Goal: Information Seeking & Learning: Learn about a topic

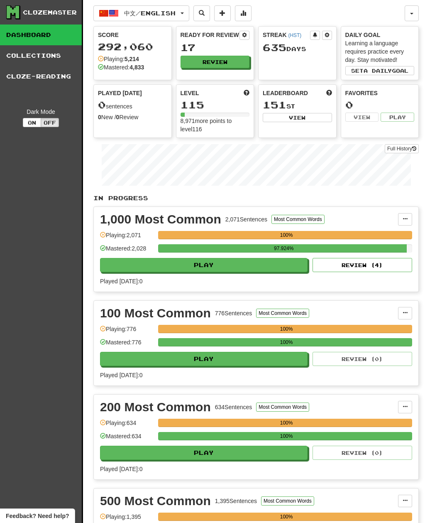
click at [235, 66] on button "Review" at bounding box center [215, 62] width 69 height 12
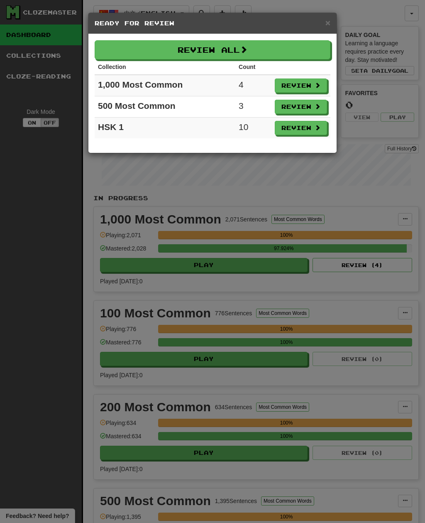
click at [40, 337] on div "× Ready for Review Review All Collection Count 1,000 Most Common 4 Review 500 M…" at bounding box center [212, 261] width 425 height 523
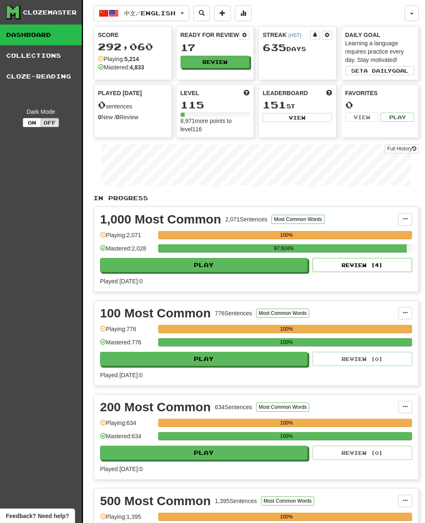
click at [189, 19] on button "中文 / English" at bounding box center [141, 13] width 96 height 16
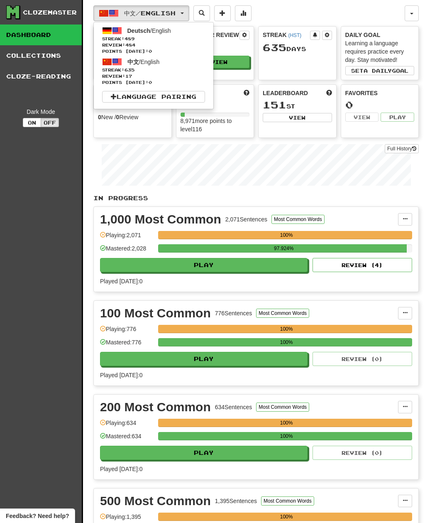
click at [189, 34] on link "Deutsch / English Streak: 489 Review: 484 Points today: 0" at bounding box center [154, 39] width 120 height 31
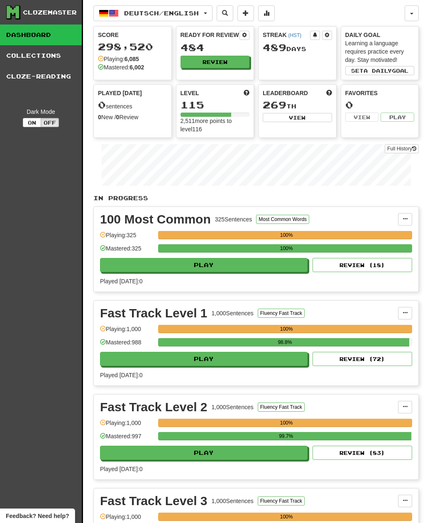
click at [232, 64] on button "Review" at bounding box center [215, 62] width 69 height 12
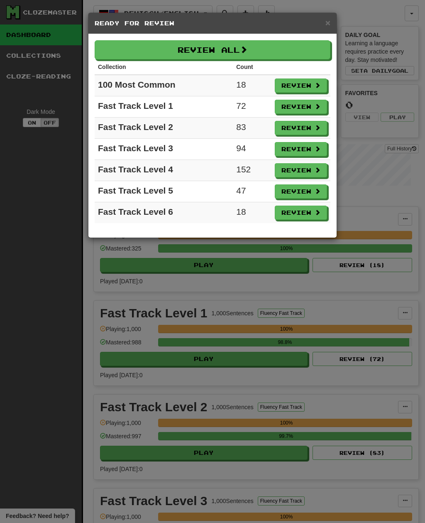
click at [244, 49] on span at bounding box center [243, 49] width 7 height 7
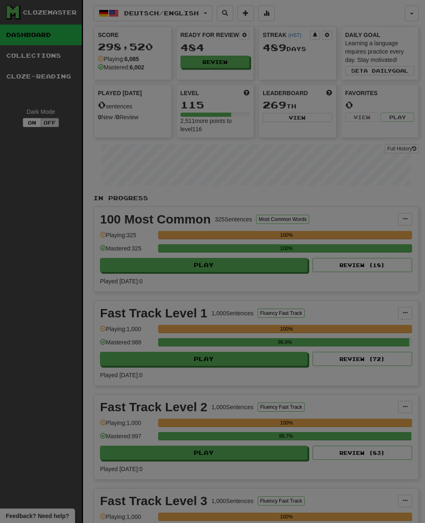
select select "**"
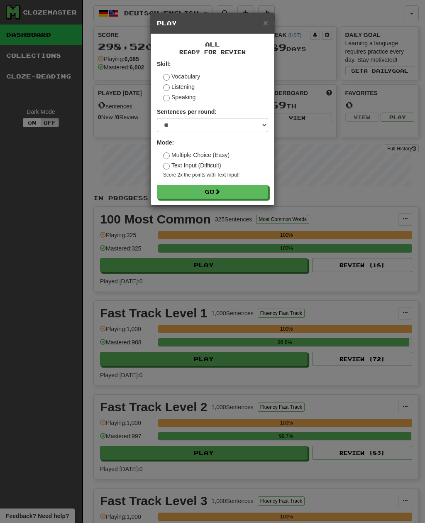
click at [182, 195] on button "Go" at bounding box center [212, 192] width 111 height 14
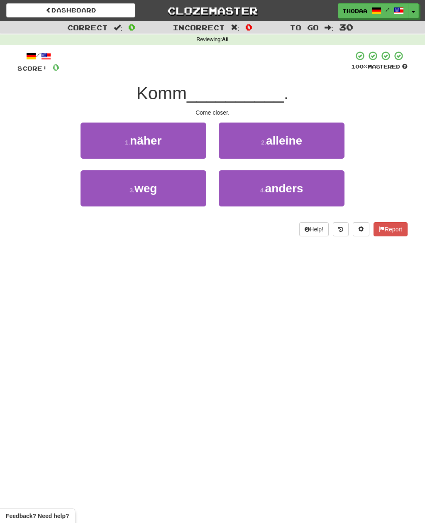
click at [94, 142] on button "1 . näher" at bounding box center [144, 140] width 126 height 36
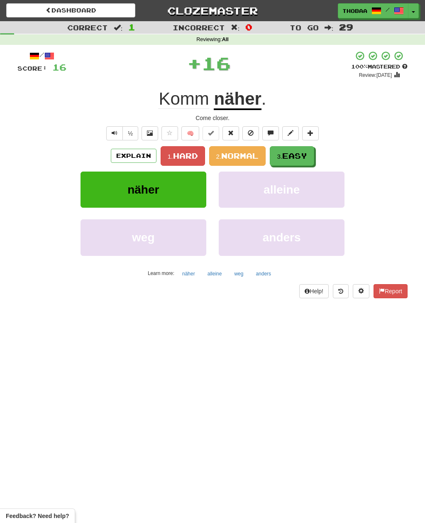
click at [314, 163] on button "3. Easy" at bounding box center [292, 156] width 44 height 20
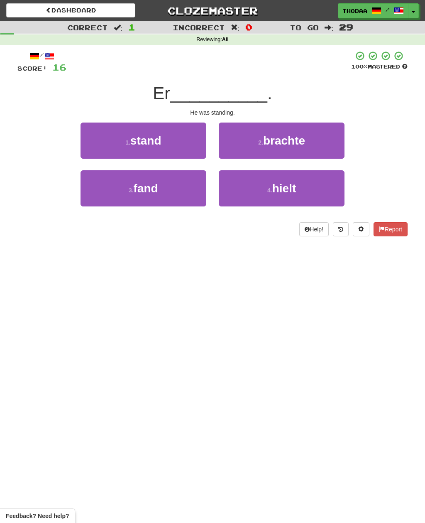
click at [93, 144] on button "1 . stand" at bounding box center [144, 140] width 126 height 36
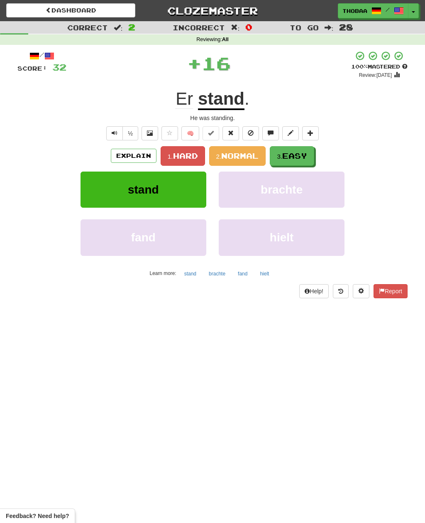
click at [314, 155] on button "3. Easy" at bounding box center [292, 156] width 44 height 20
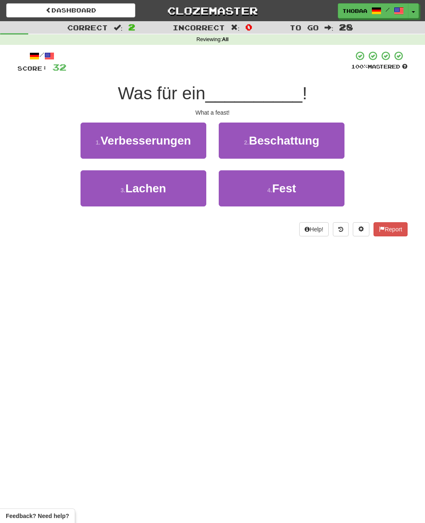
click at [324, 197] on button "4 . Fest" at bounding box center [282, 188] width 126 height 36
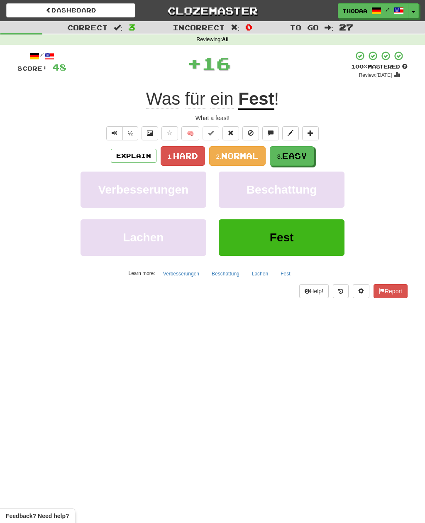
click at [314, 157] on button "3. Easy" at bounding box center [292, 156] width 44 height 20
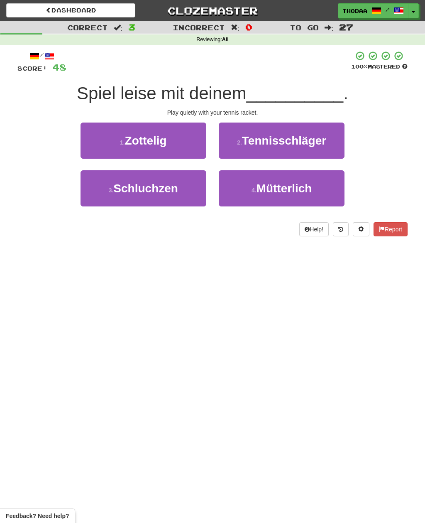
click at [337, 148] on button "2 . Tennisschläger" at bounding box center [282, 140] width 126 height 36
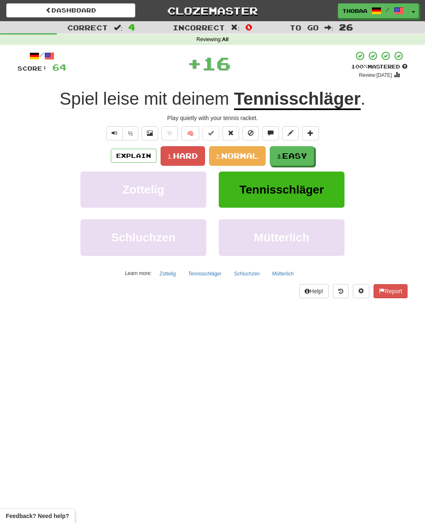
click at [309, 159] on button "3. Easy" at bounding box center [292, 156] width 44 height 20
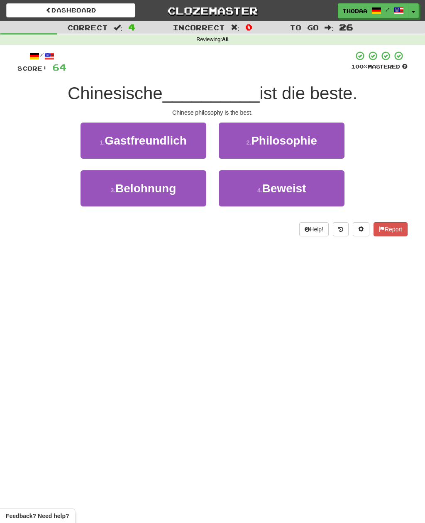
click at [335, 146] on button "2 . Philosophie" at bounding box center [282, 140] width 126 height 36
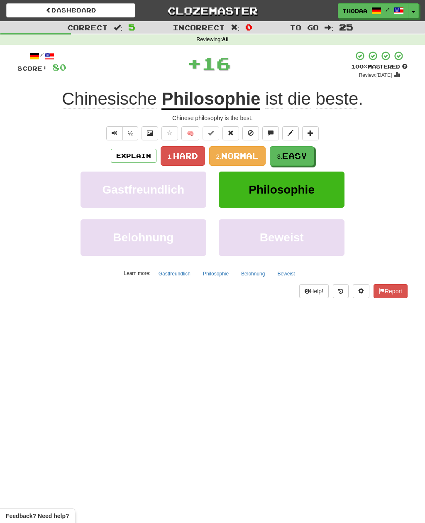
click at [306, 158] on span "Easy" at bounding box center [294, 155] width 25 height 9
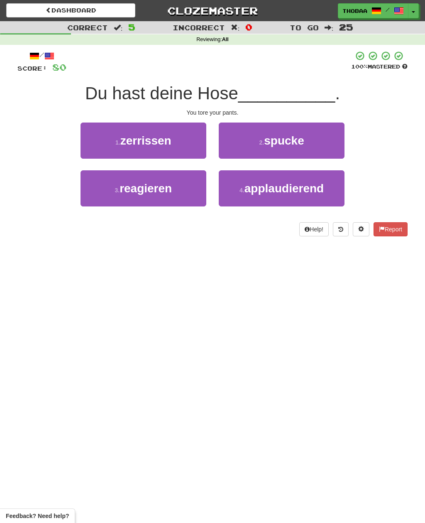
click at [86, 144] on button "1 . zerrissen" at bounding box center [144, 140] width 126 height 36
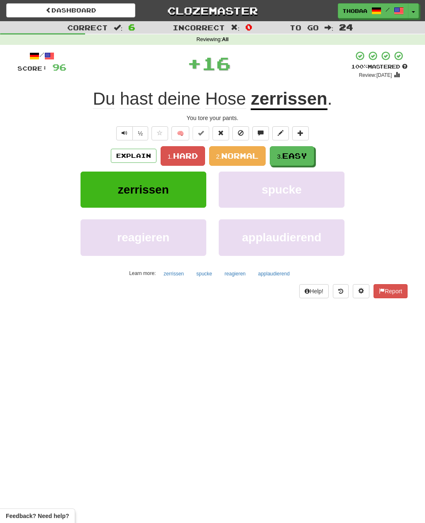
click at [310, 153] on button "3. Easy" at bounding box center [292, 156] width 44 height 20
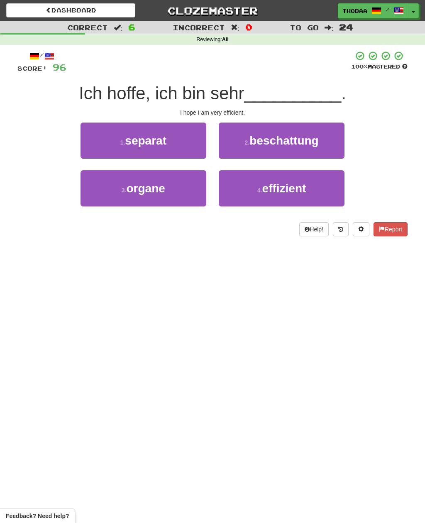
click at [315, 194] on button "4 . effizient" at bounding box center [282, 188] width 126 height 36
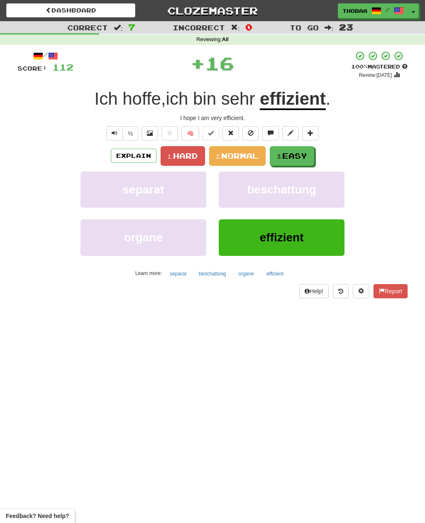
click at [311, 153] on button "3. Easy" at bounding box center [292, 156] width 44 height 20
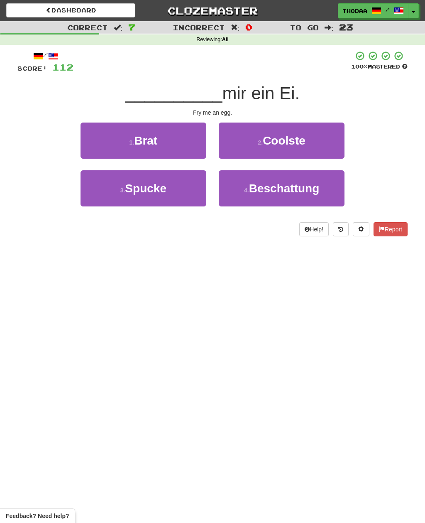
click at [95, 140] on button "1 . Brat" at bounding box center [144, 140] width 126 height 36
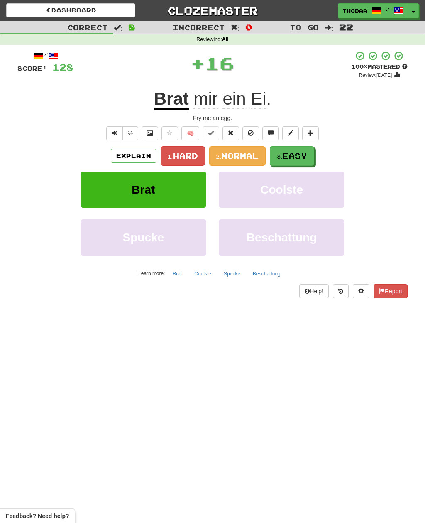
click at [306, 158] on span "Easy" at bounding box center [294, 155] width 25 height 9
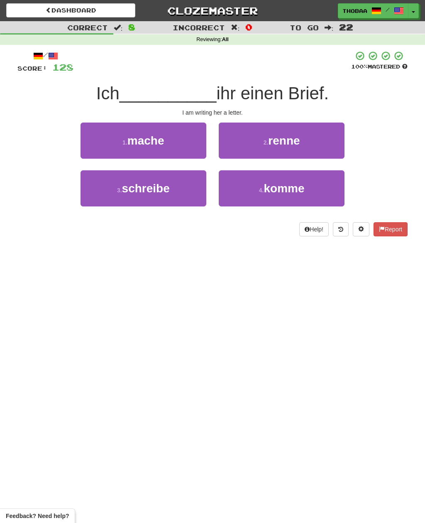
click at [96, 200] on button "3 . schreibe" at bounding box center [144, 188] width 126 height 36
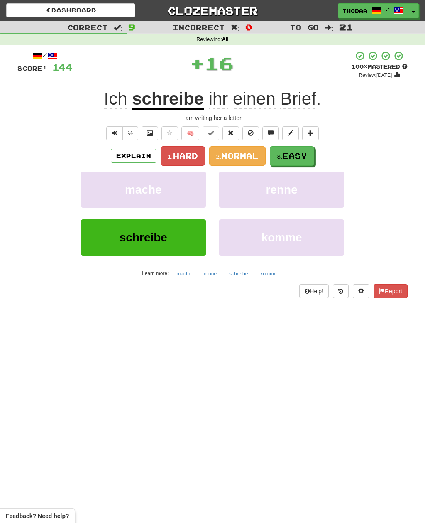
click at [311, 156] on button "3. Easy" at bounding box center [292, 156] width 44 height 20
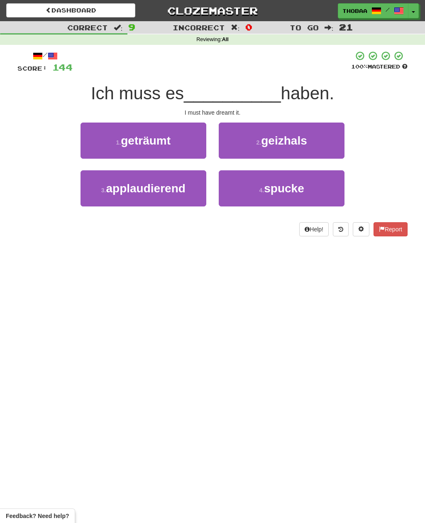
click at [96, 142] on button "1 . geträumt" at bounding box center [144, 140] width 126 height 36
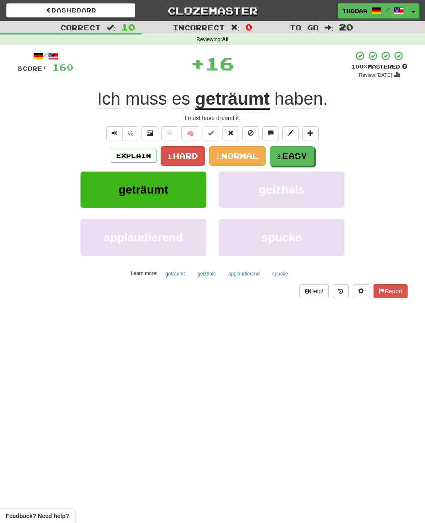
click at [311, 153] on button "3. Easy" at bounding box center [292, 156] width 44 height 20
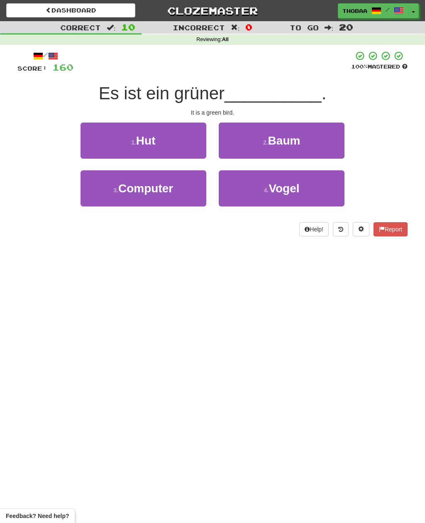
click at [314, 191] on button "4 . Vogel" at bounding box center [282, 188] width 126 height 36
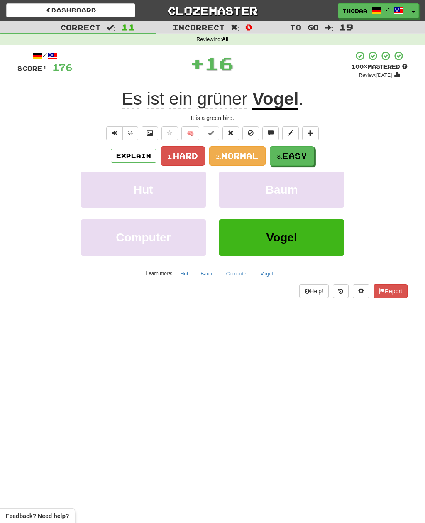
click at [310, 153] on button "3. Easy" at bounding box center [292, 156] width 44 height 20
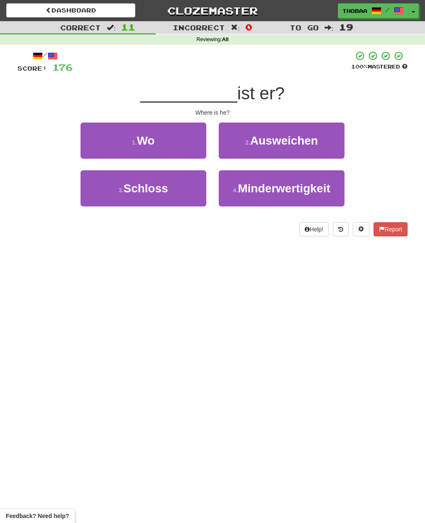
click at [95, 149] on button "1 . Wo" at bounding box center [144, 140] width 126 height 36
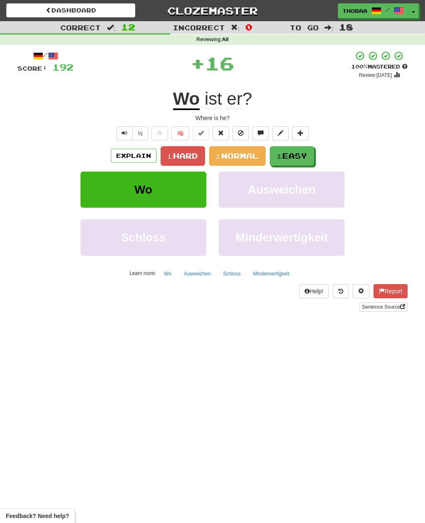
click at [307, 157] on span "Easy" at bounding box center [294, 155] width 25 height 9
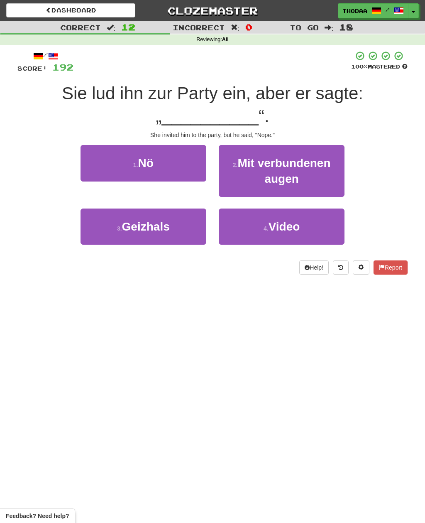
click at [87, 163] on button "1 . Nö" at bounding box center [144, 163] width 126 height 36
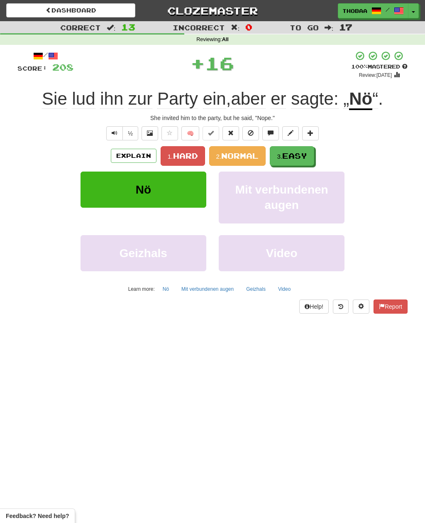
click at [313, 157] on button "3. Easy" at bounding box center [292, 156] width 44 height 20
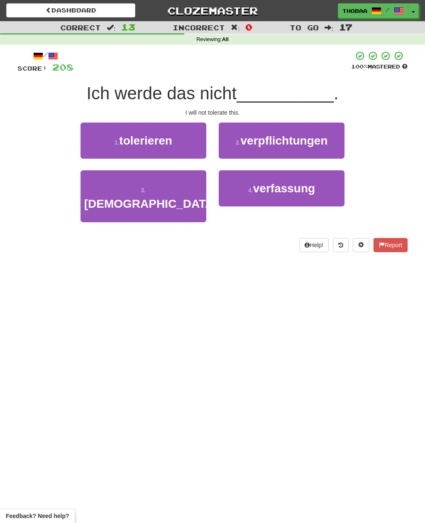
click at [93, 144] on button "1 . tolerieren" at bounding box center [144, 140] width 126 height 36
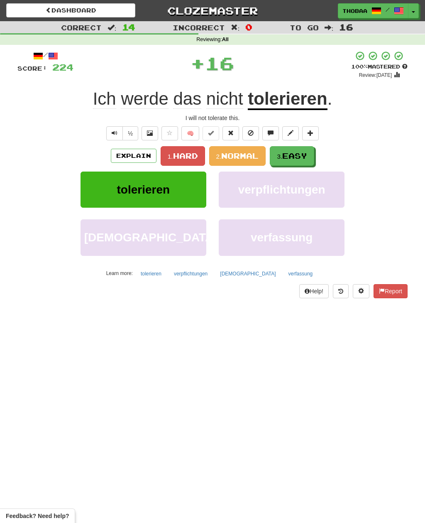
click at [307, 156] on span "Easy" at bounding box center [294, 155] width 25 height 9
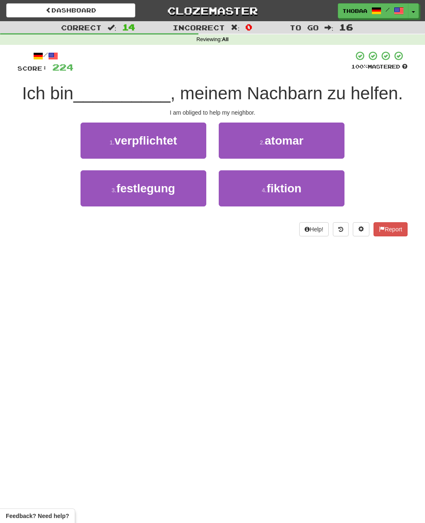
click at [88, 141] on button "1 . verpflichtet" at bounding box center [144, 140] width 126 height 36
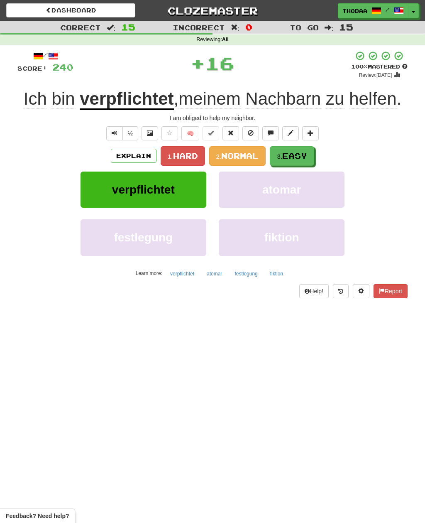
click at [301, 164] on button "3. Easy" at bounding box center [292, 156] width 44 height 20
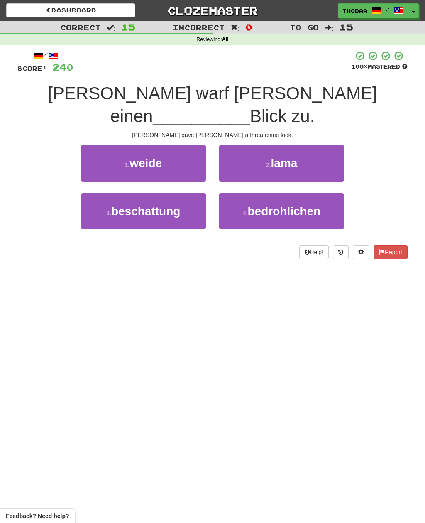
click at [315, 196] on button "4 . bedrohlichen" at bounding box center [282, 211] width 126 height 36
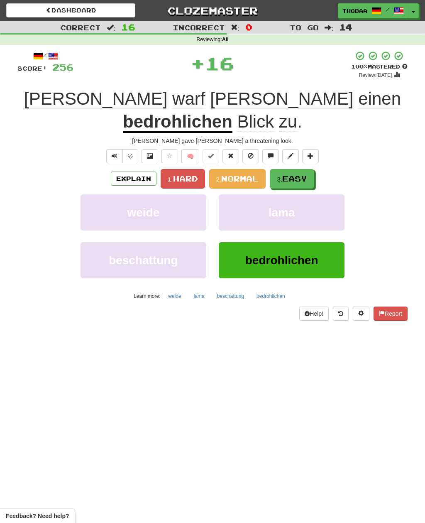
click at [307, 174] on span "Easy" at bounding box center [294, 178] width 25 height 9
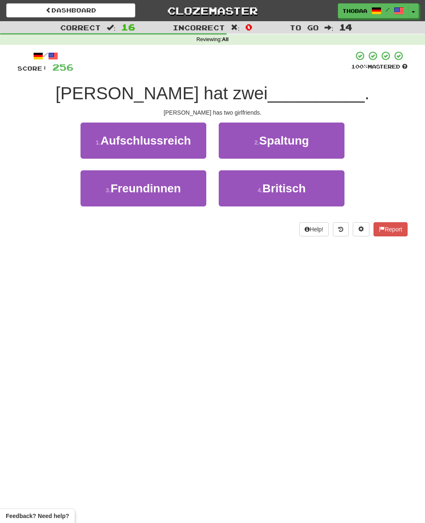
click at [99, 201] on button "3 . Freundinnen" at bounding box center [144, 188] width 126 height 36
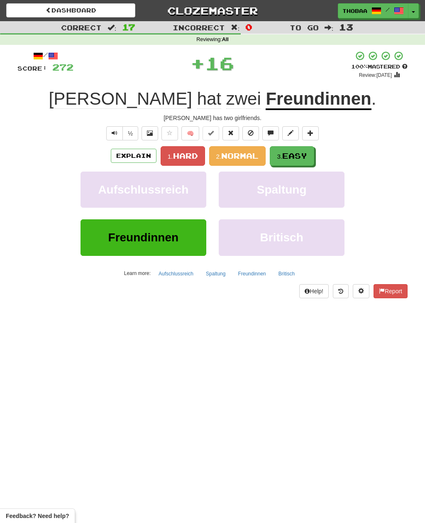
click at [307, 156] on span "Easy" at bounding box center [294, 155] width 25 height 9
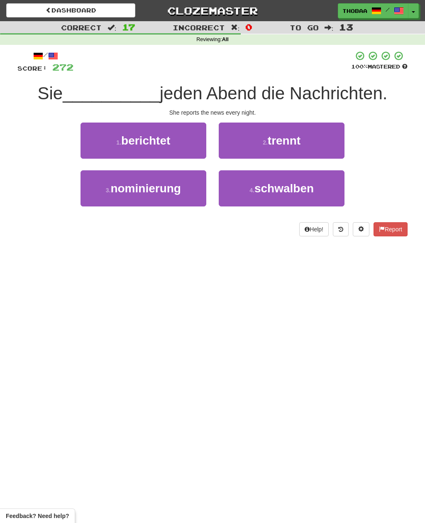
click at [87, 145] on button "1 . berichtet" at bounding box center [144, 140] width 126 height 36
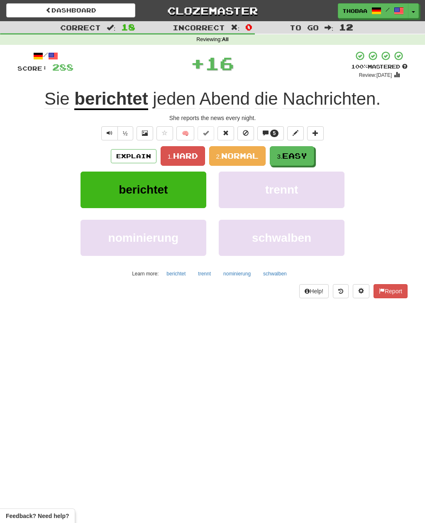
click at [305, 158] on span "Easy" at bounding box center [294, 155] width 25 height 9
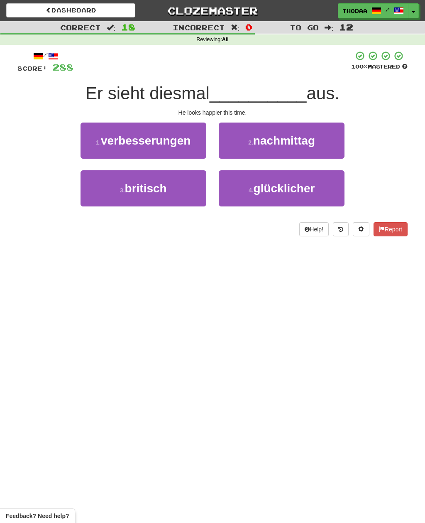
click at [330, 198] on button "4 . glücklicher" at bounding box center [282, 188] width 126 height 36
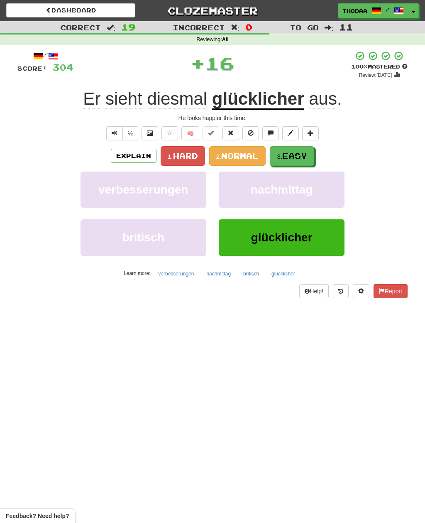
click at [306, 157] on span "Easy" at bounding box center [294, 155] width 25 height 9
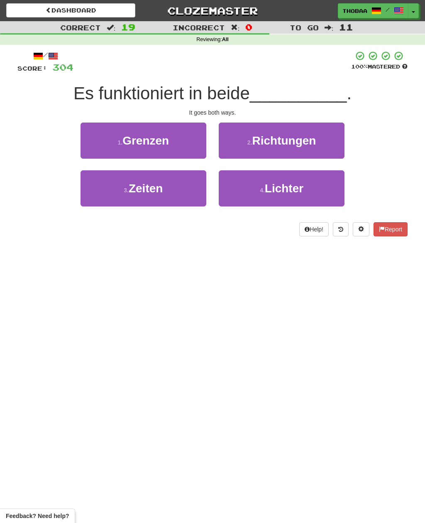
click at [340, 142] on button "2 . Richtungen" at bounding box center [282, 140] width 126 height 36
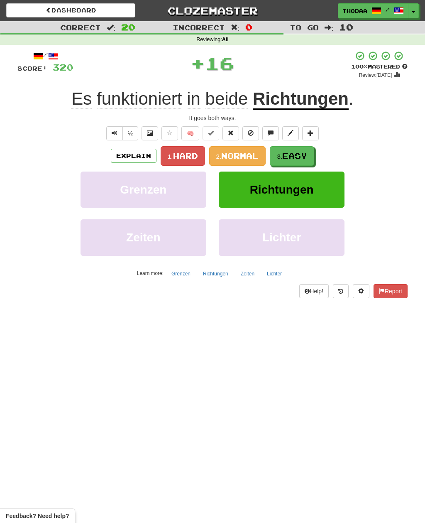
click at [304, 157] on span "Easy" at bounding box center [294, 155] width 25 height 9
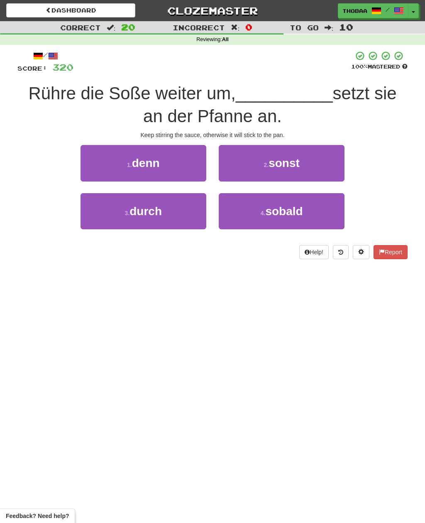
click at [338, 166] on button "2 . sonst" at bounding box center [282, 163] width 126 height 36
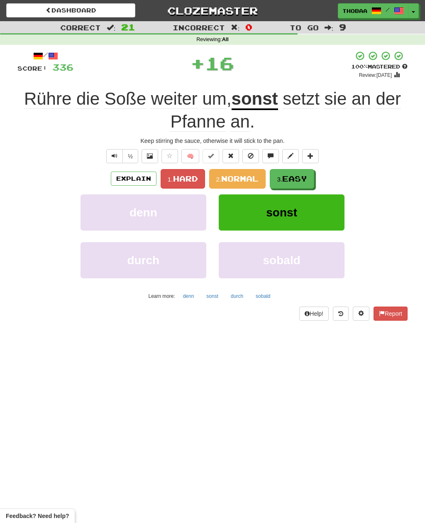
click at [307, 179] on span "Easy" at bounding box center [294, 178] width 25 height 9
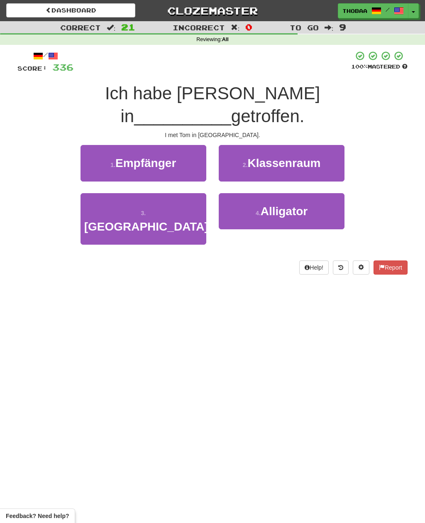
click at [98, 197] on button "3 . Australien" at bounding box center [144, 219] width 126 height 52
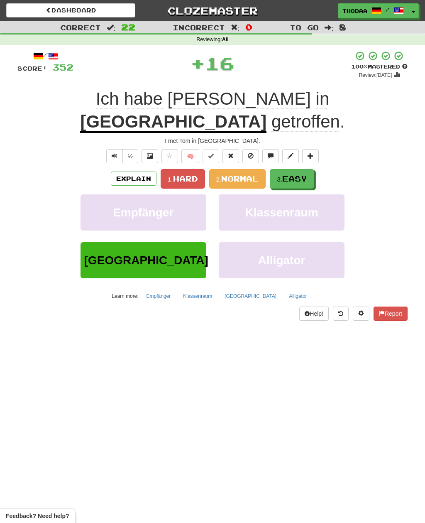
click at [306, 169] on button "3. Easy" at bounding box center [292, 179] width 44 height 20
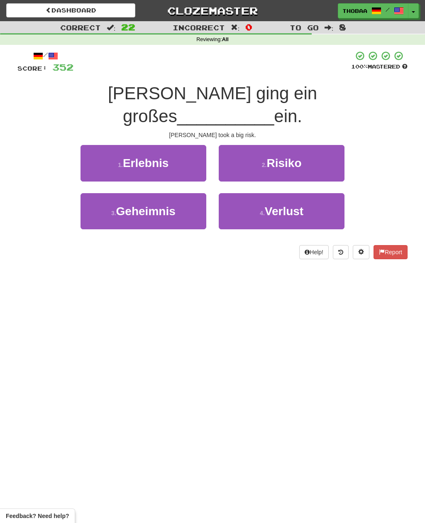
click at [341, 145] on button "2 . Risiko" at bounding box center [282, 163] width 126 height 36
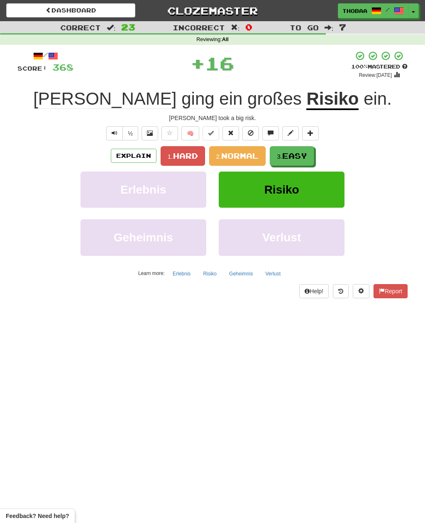
click at [306, 157] on span "Easy" at bounding box center [294, 155] width 25 height 9
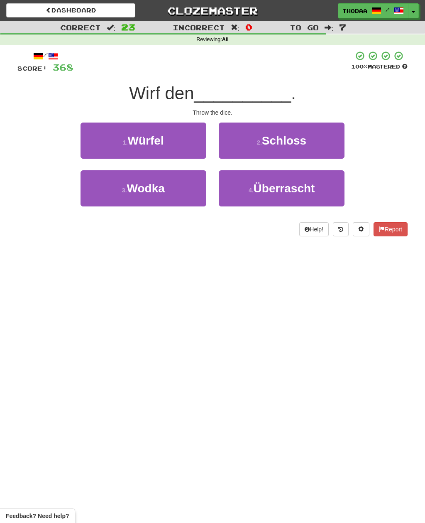
click at [86, 146] on button "1 . Würfel" at bounding box center [144, 140] width 126 height 36
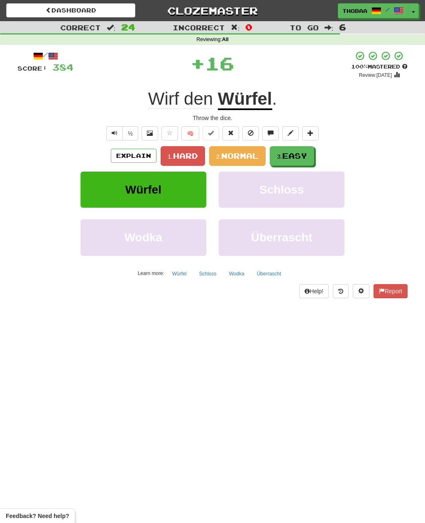
click at [313, 156] on button "3. Easy" at bounding box center [292, 156] width 44 height 20
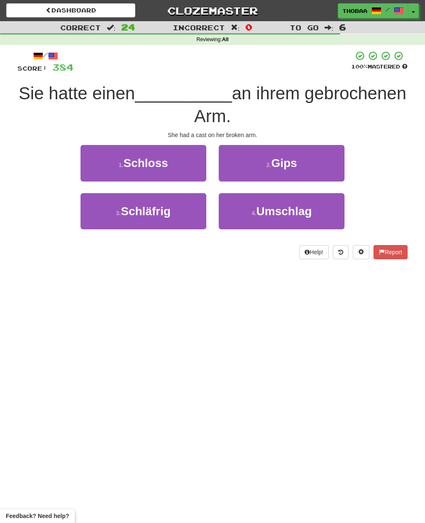
click at [335, 165] on button "2 . Gips" at bounding box center [282, 163] width 126 height 36
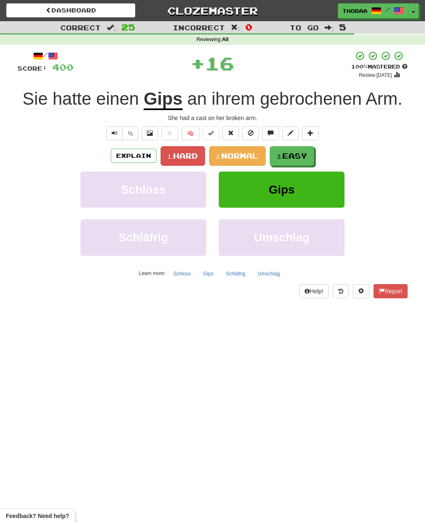
click at [299, 163] on button "3. Easy" at bounding box center [292, 156] width 44 height 20
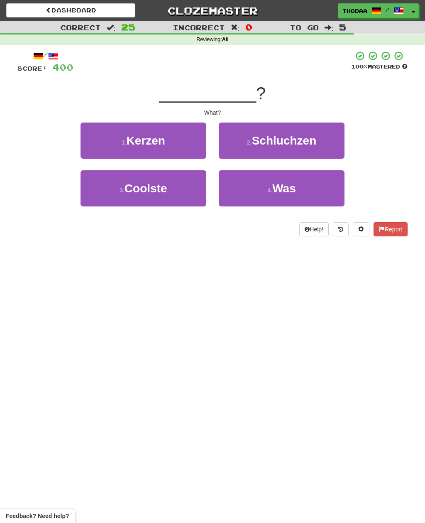
click at [319, 195] on button "4 . Was" at bounding box center [282, 188] width 126 height 36
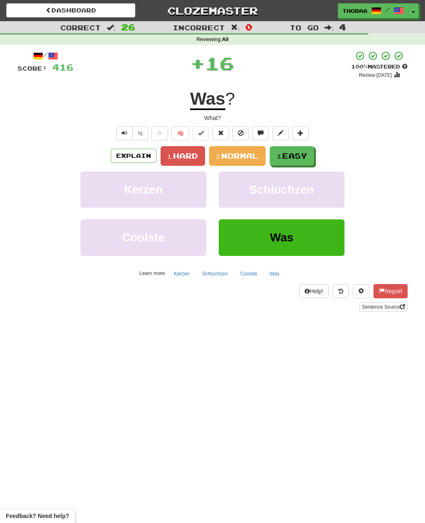
click at [309, 159] on button "3. Easy" at bounding box center [292, 156] width 44 height 20
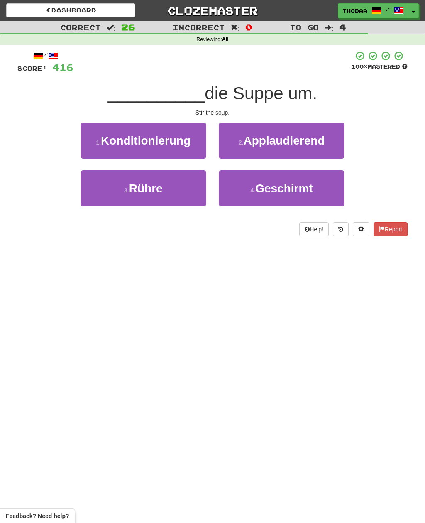
click at [88, 199] on button "3 . Rühre" at bounding box center [144, 188] width 126 height 36
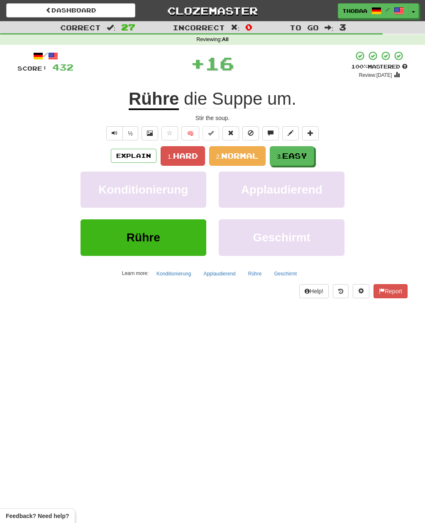
click at [311, 156] on button "3. Easy" at bounding box center [292, 156] width 44 height 20
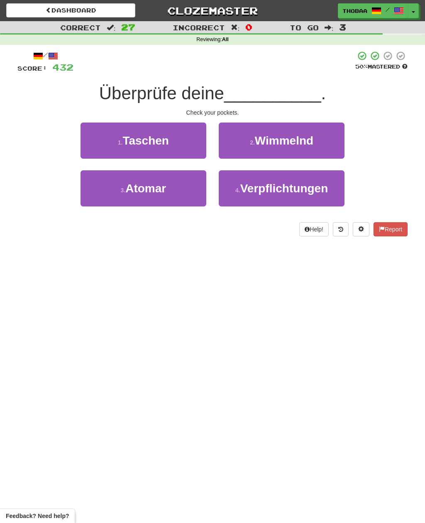
click at [88, 141] on button "1 . Taschen" at bounding box center [144, 140] width 126 height 36
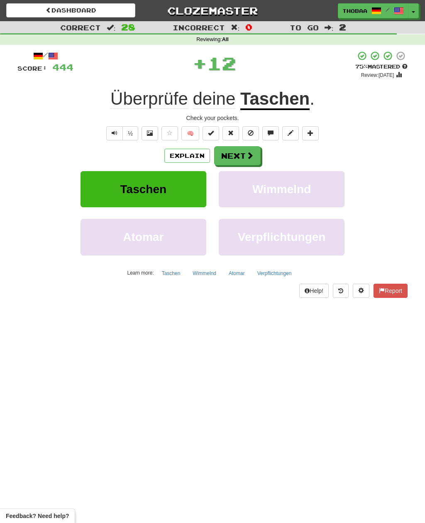
click at [327, 191] on button "Wimmelnd" at bounding box center [282, 189] width 126 height 36
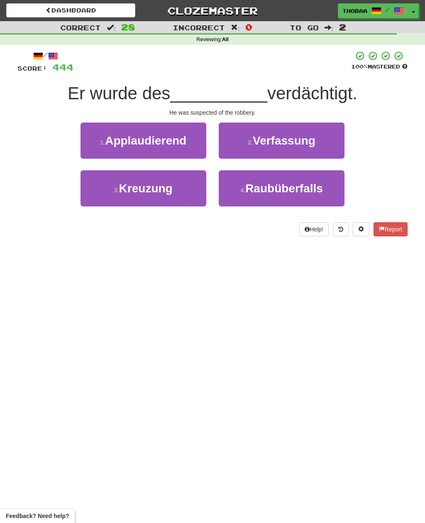
click at [328, 192] on button "4 . Raubüberfalls" at bounding box center [282, 188] width 126 height 36
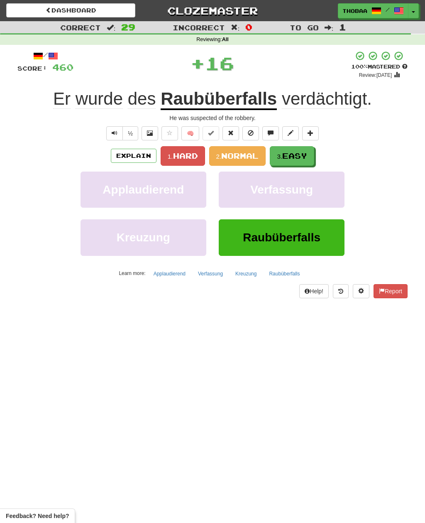
click at [311, 153] on button "3. Easy" at bounding box center [292, 156] width 44 height 20
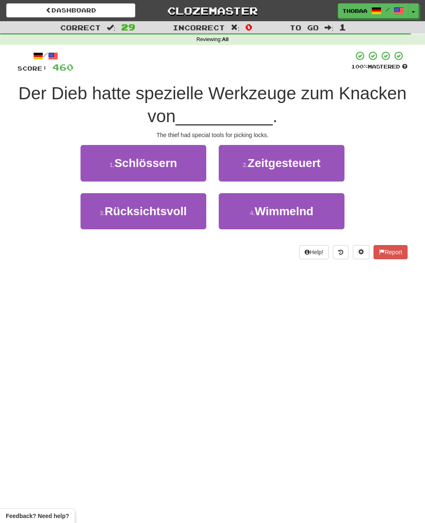
click at [99, 156] on button "1 . Schlössern" at bounding box center [144, 163] width 126 height 36
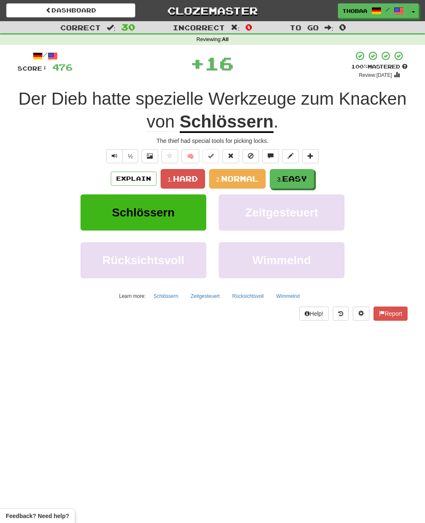
click at [314, 174] on button "3. Easy" at bounding box center [292, 179] width 44 height 20
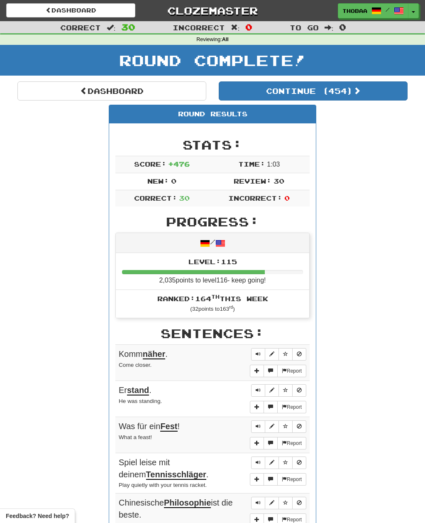
click at [390, 96] on button "Continue ( 454 )" at bounding box center [313, 90] width 189 height 19
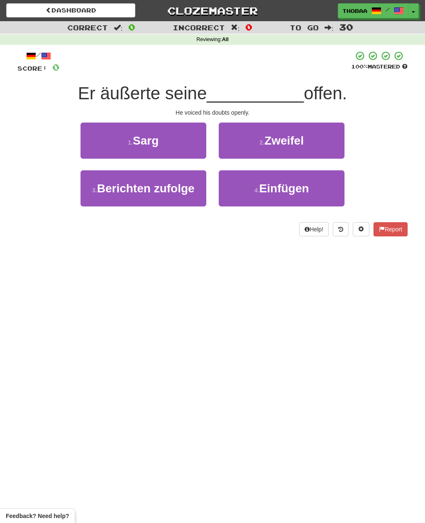
click at [340, 142] on button "2 . Zweifel" at bounding box center [282, 140] width 126 height 36
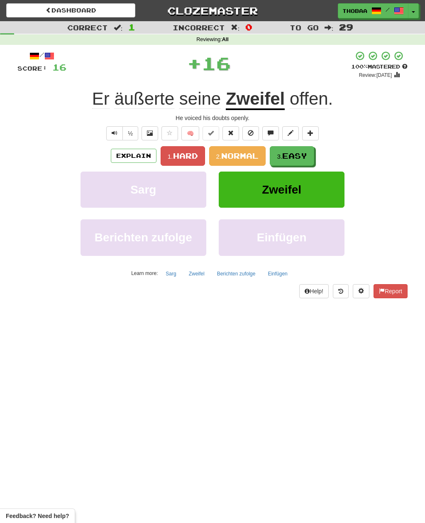
click at [313, 158] on button "3. Easy" at bounding box center [292, 156] width 44 height 20
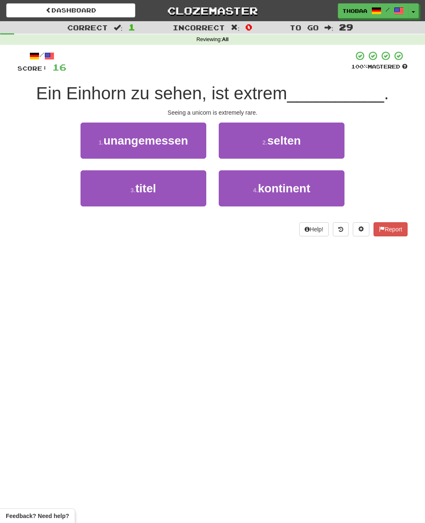
click at [338, 146] on button "2 . selten" at bounding box center [282, 140] width 126 height 36
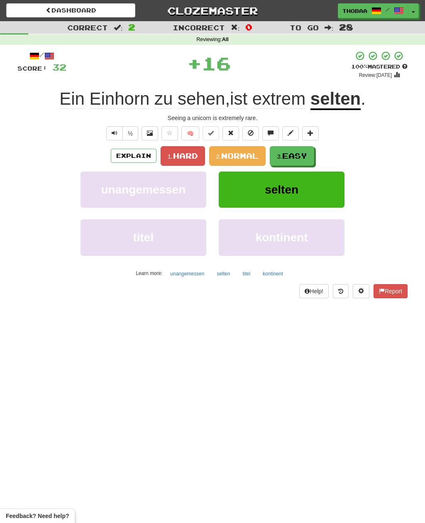
click at [310, 161] on button "3. Easy" at bounding box center [292, 156] width 44 height 20
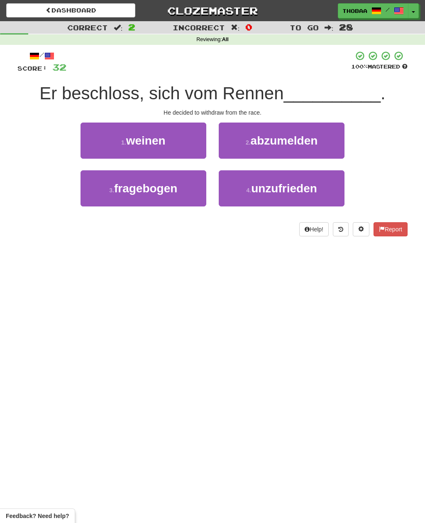
click at [335, 147] on button "2 . abzumelden" at bounding box center [282, 140] width 126 height 36
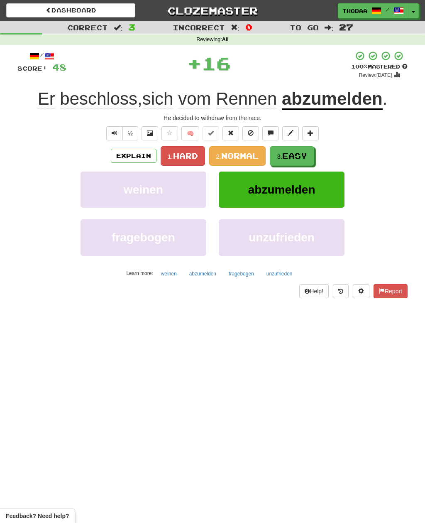
click at [312, 155] on button "3. Easy" at bounding box center [292, 156] width 44 height 20
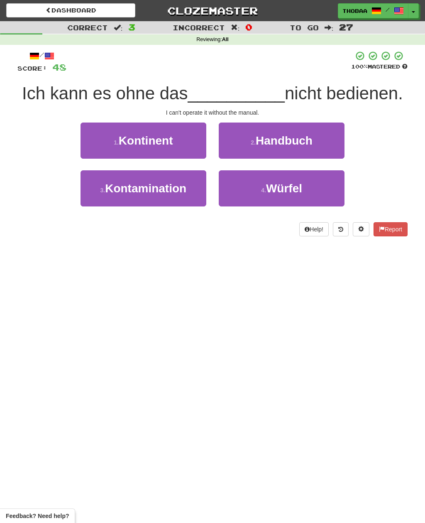
click at [340, 140] on button "2 . Handbuch" at bounding box center [282, 140] width 126 height 36
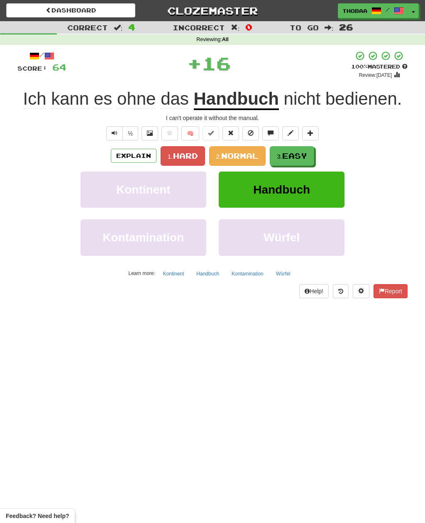
click at [311, 154] on button "3. Easy" at bounding box center [292, 156] width 44 height 20
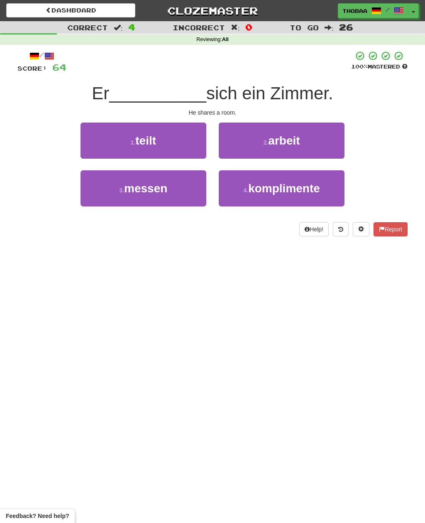
click at [100, 141] on button "1 . teilt" at bounding box center [144, 140] width 126 height 36
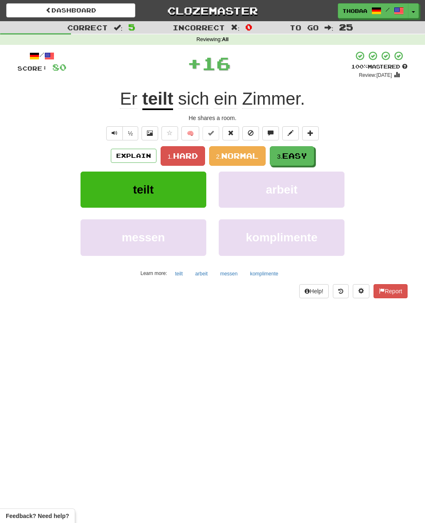
click at [306, 156] on span "Easy" at bounding box center [294, 155] width 25 height 9
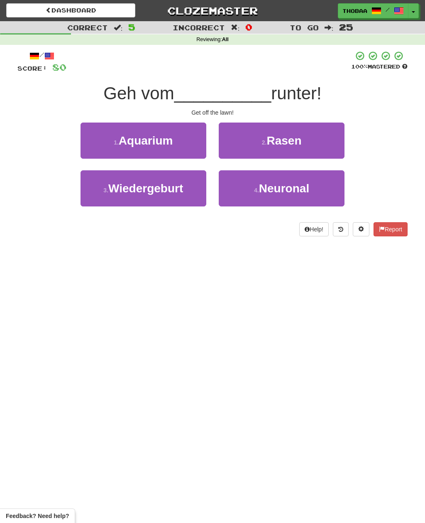
click at [335, 144] on button "2 . Rasen" at bounding box center [282, 140] width 126 height 36
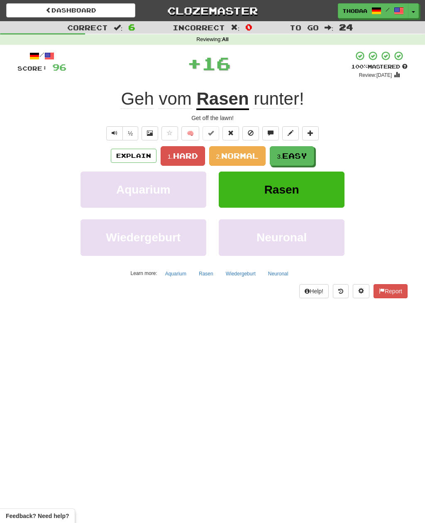
click at [309, 155] on button "3. Easy" at bounding box center [292, 156] width 44 height 20
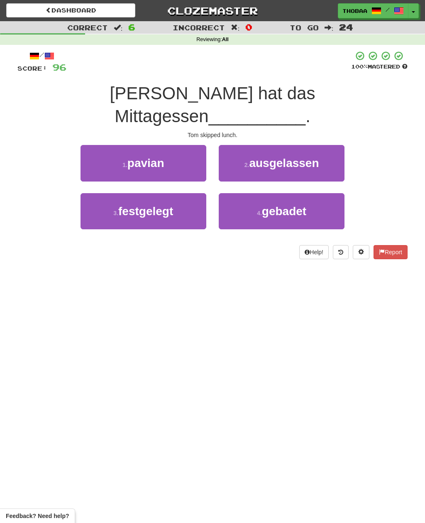
click at [345, 145] on button "2 . ausgelassen" at bounding box center [282, 163] width 126 height 36
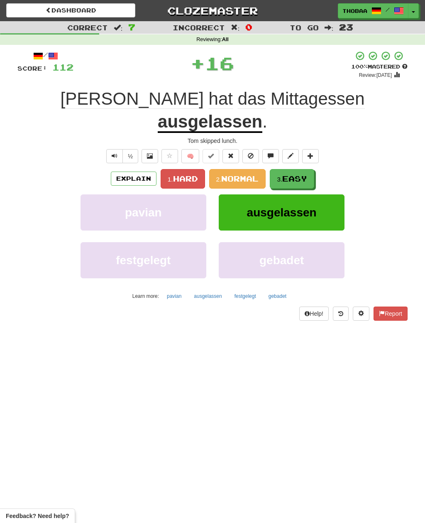
click at [307, 174] on span "Easy" at bounding box center [294, 178] width 25 height 9
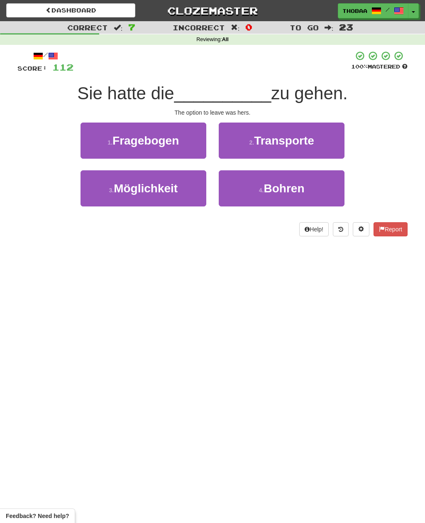
click at [87, 191] on button "3 . Möglichkeit" at bounding box center [144, 188] width 126 height 36
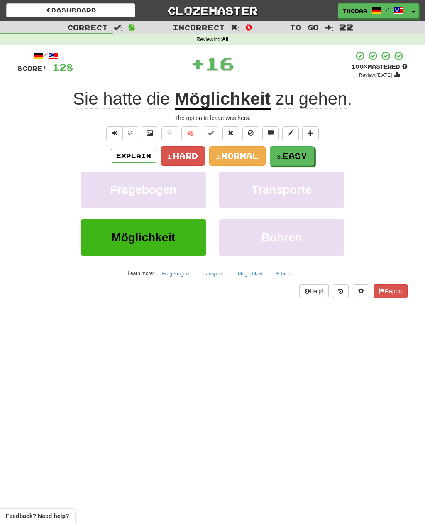
click at [307, 159] on span "Easy" at bounding box center [294, 155] width 25 height 9
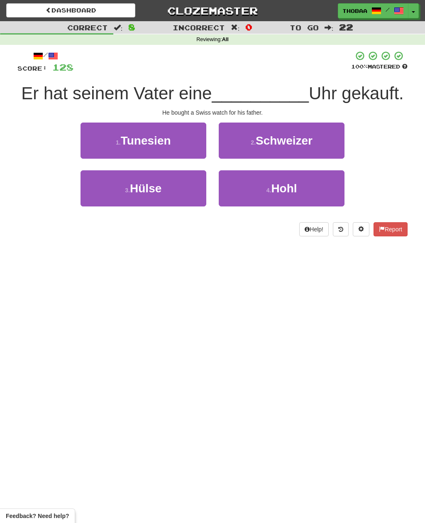
click at [332, 151] on button "2 . Schweizer" at bounding box center [282, 140] width 126 height 36
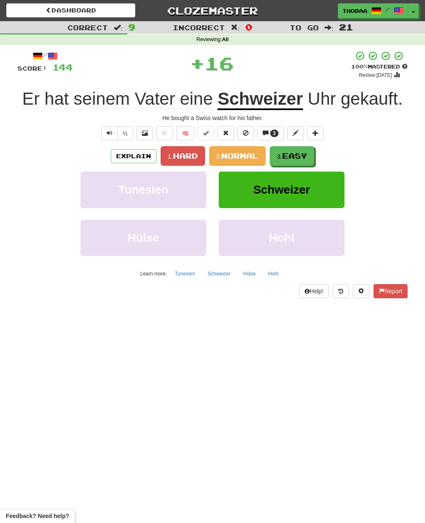
click at [310, 158] on button "3. Easy" at bounding box center [292, 156] width 44 height 20
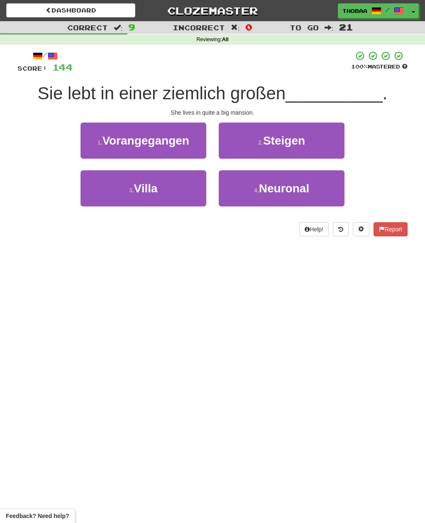
click at [94, 192] on button "3 . Villa" at bounding box center [144, 188] width 126 height 36
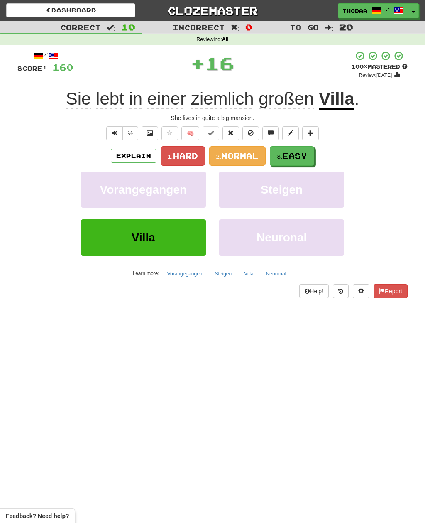
click at [314, 151] on button "3. Easy" at bounding box center [292, 156] width 44 height 20
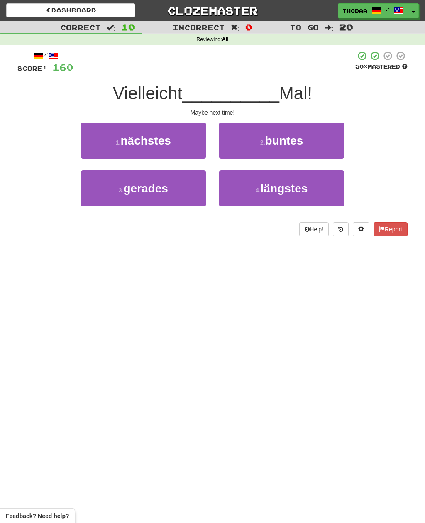
click at [93, 138] on button "1 . nächstes" at bounding box center [144, 140] width 126 height 36
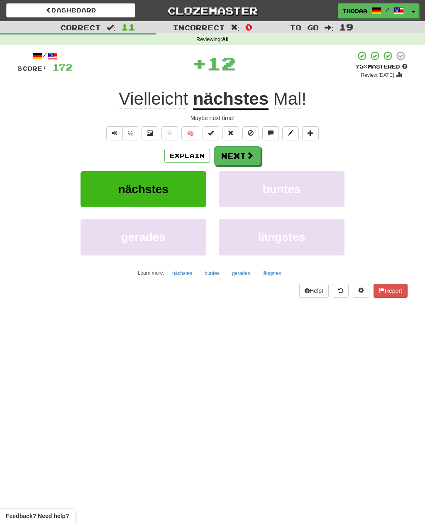
click at [320, 194] on button "buntes" at bounding box center [282, 189] width 126 height 36
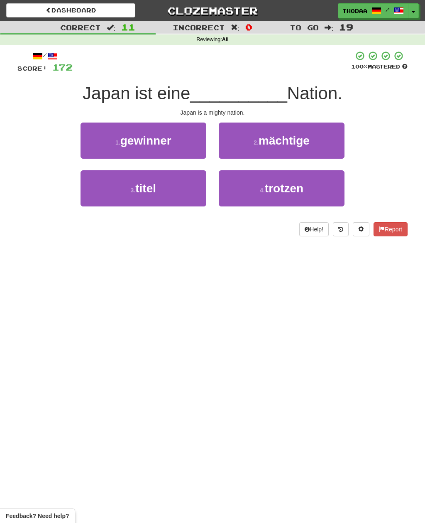
click at [339, 140] on button "2 . mächtige" at bounding box center [282, 140] width 126 height 36
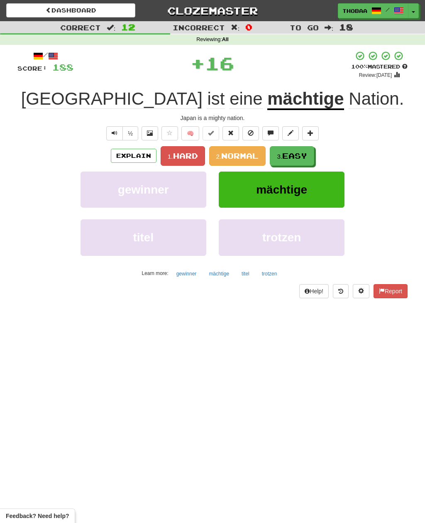
click at [313, 155] on button "3. Easy" at bounding box center [292, 156] width 44 height 20
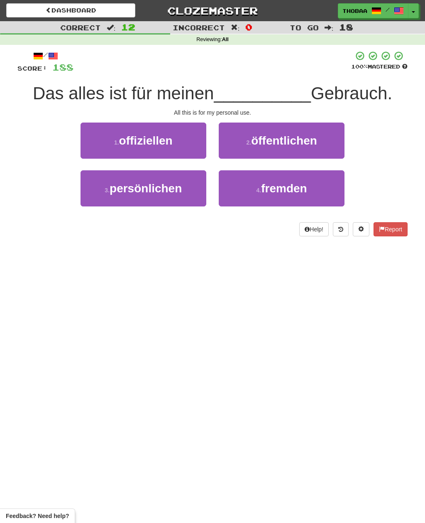
click at [91, 197] on button "3 . persönlichen" at bounding box center [144, 188] width 126 height 36
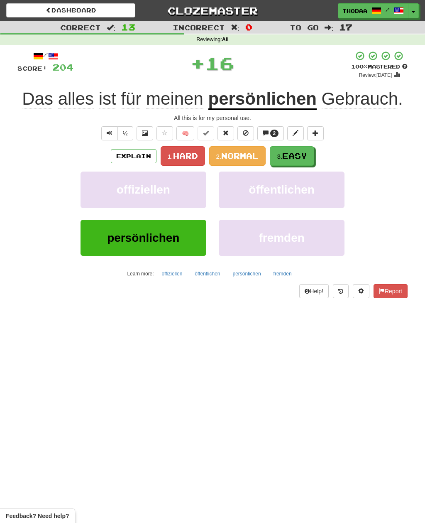
click at [310, 154] on button "3. Easy" at bounding box center [292, 156] width 44 height 20
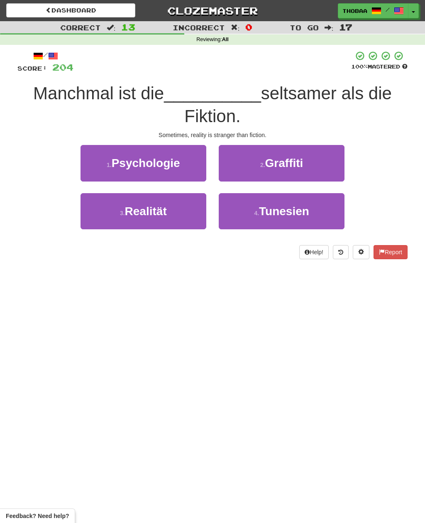
click at [106, 212] on button "3 . Realität" at bounding box center [144, 211] width 126 height 36
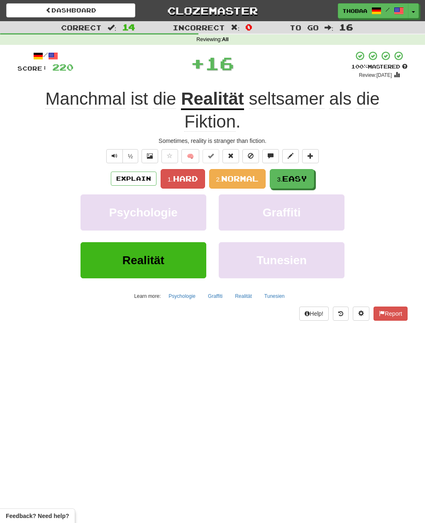
click at [300, 178] on span "Easy" at bounding box center [294, 178] width 25 height 9
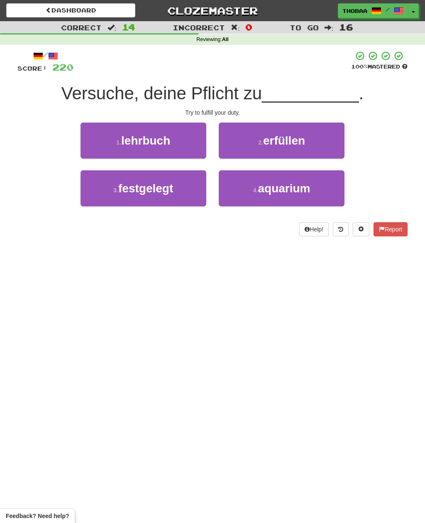
click at [322, 143] on button "2 . erfüllen" at bounding box center [282, 140] width 126 height 36
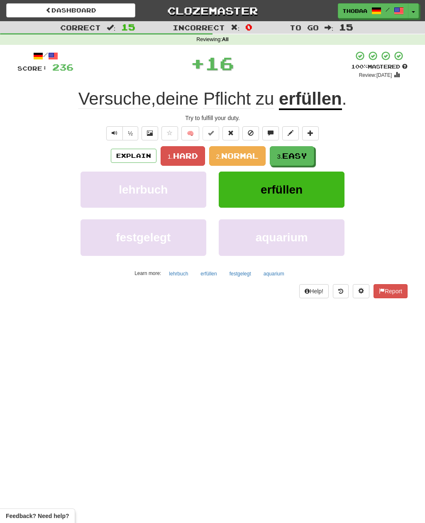
click at [307, 153] on span "Easy" at bounding box center [294, 155] width 25 height 9
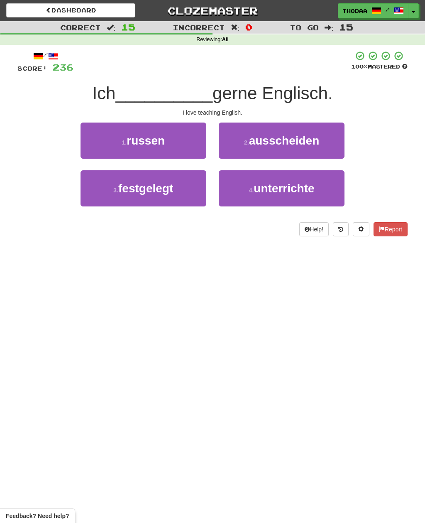
click at [345, 230] on button at bounding box center [341, 229] width 16 height 14
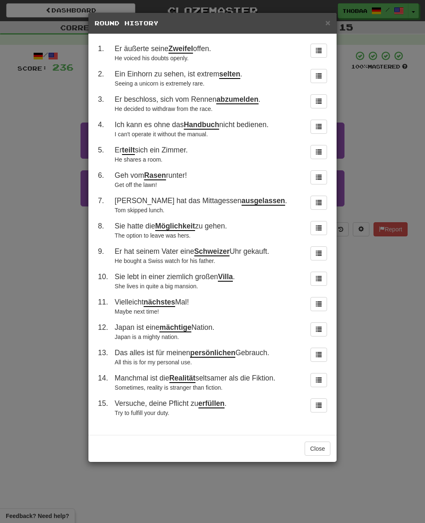
click at [399, 158] on div "× Round History 1 . Er äußerte seine Zweifel offen. He voiced his doubts openly…" at bounding box center [212, 261] width 425 height 523
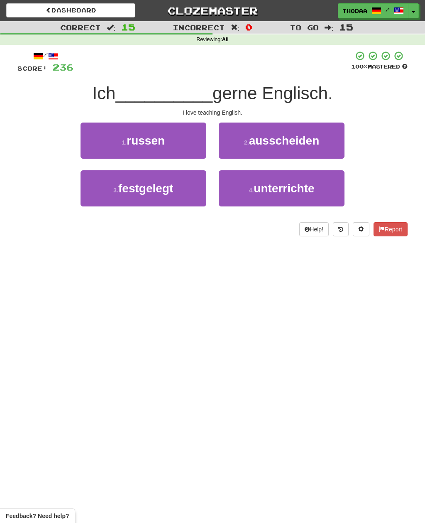
click at [323, 188] on button "4 . unterrichte" at bounding box center [282, 188] width 126 height 36
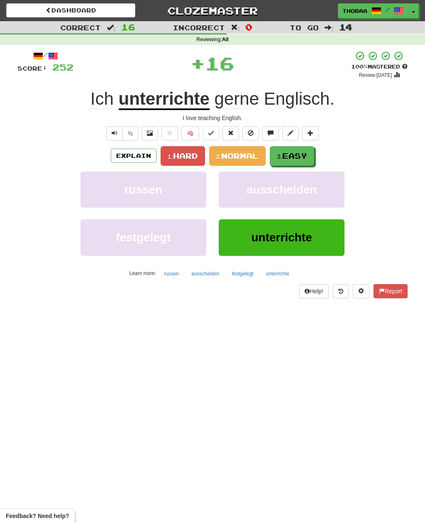
click at [307, 157] on span "Easy" at bounding box center [294, 155] width 25 height 9
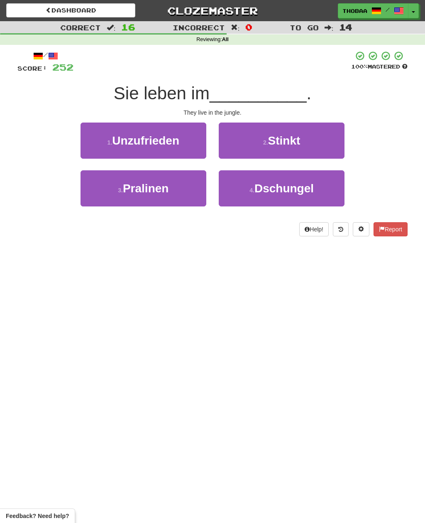
click at [325, 189] on button "4 . Dschungel" at bounding box center [282, 188] width 126 height 36
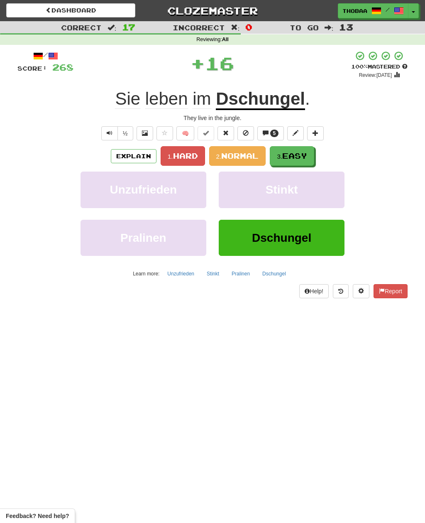
click at [313, 159] on button "3. Easy" at bounding box center [292, 156] width 44 height 20
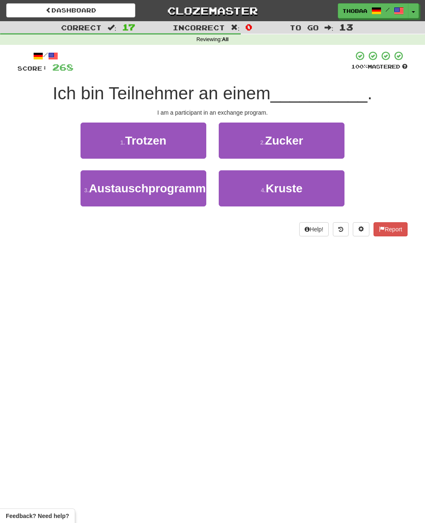
click at [103, 191] on button "3 . Austauschprogramm" at bounding box center [144, 188] width 126 height 36
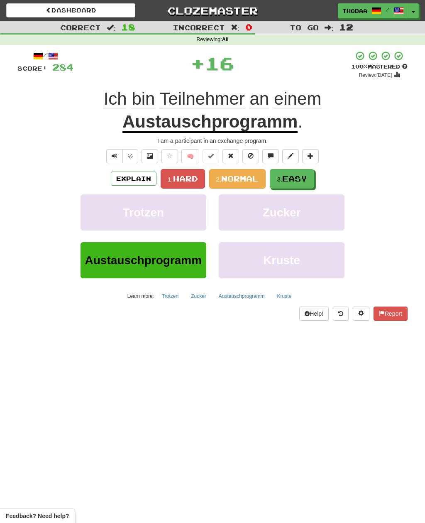
click at [302, 179] on span "Easy" at bounding box center [294, 178] width 25 height 9
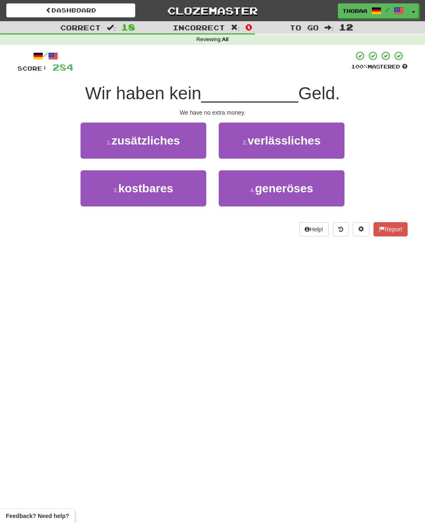
click at [100, 138] on button "1 . zusätzliches" at bounding box center [144, 140] width 126 height 36
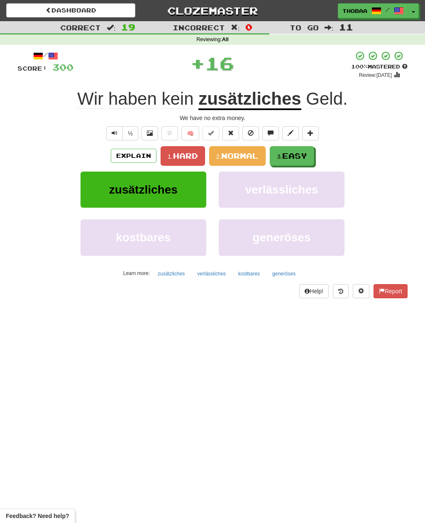
click at [314, 159] on button "3. Easy" at bounding box center [292, 156] width 44 height 20
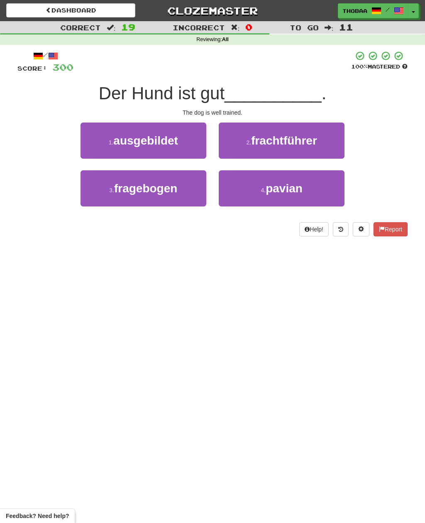
click at [95, 142] on button "1 . ausgebildet" at bounding box center [144, 140] width 126 height 36
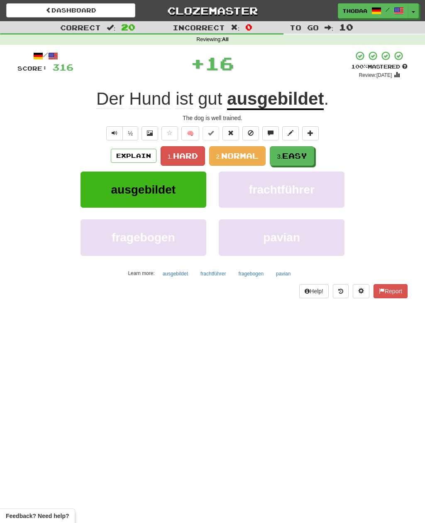
click at [314, 154] on button "3. Easy" at bounding box center [292, 156] width 44 height 20
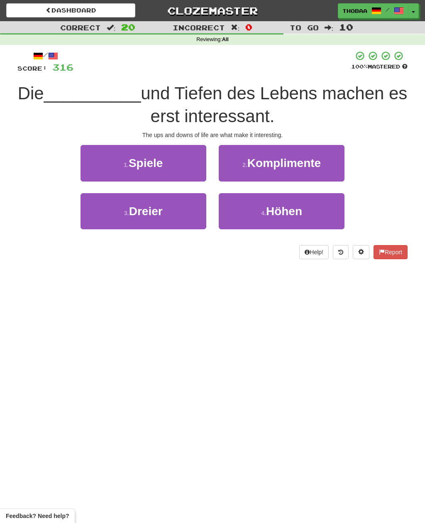
click at [318, 218] on button "4 . Höhen" at bounding box center [282, 211] width 126 height 36
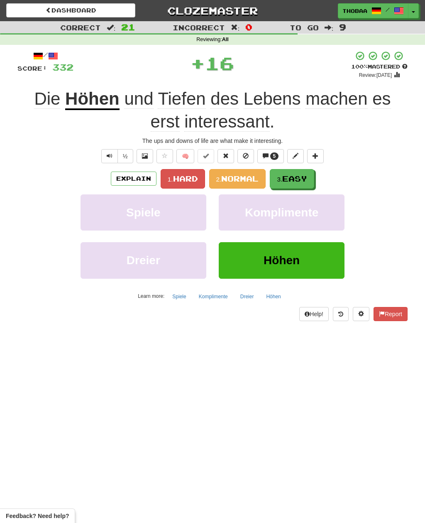
click at [305, 174] on span "Easy" at bounding box center [294, 178] width 25 height 9
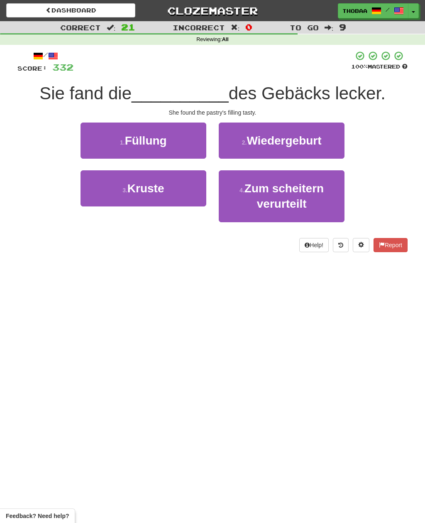
click at [97, 140] on button "1 . Füllung" at bounding box center [144, 140] width 126 height 36
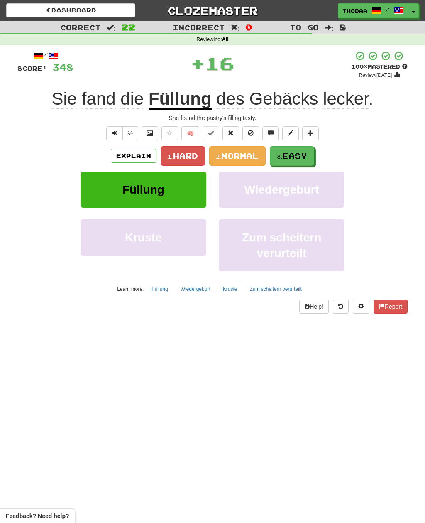
click at [311, 156] on button "3. Easy" at bounding box center [292, 156] width 44 height 20
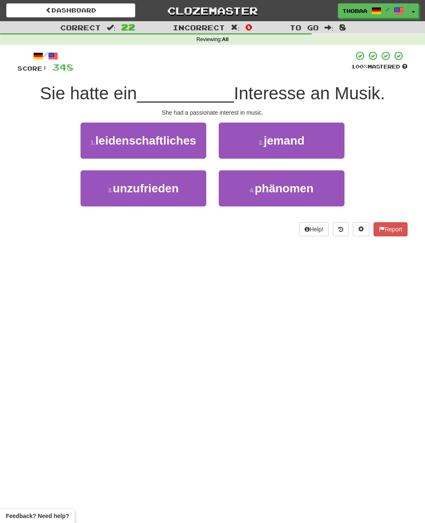
click at [93, 139] on small "1 ." at bounding box center [92, 142] width 5 height 7
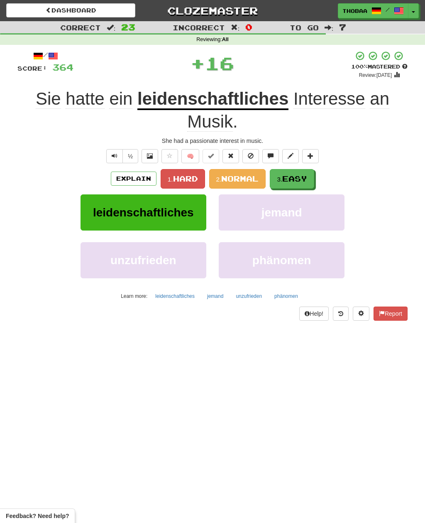
click at [294, 180] on span "Easy" at bounding box center [294, 178] width 25 height 9
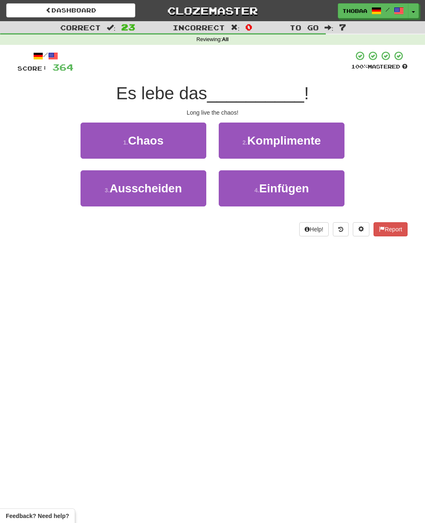
click at [95, 138] on button "1 . Chaos" at bounding box center [144, 140] width 126 height 36
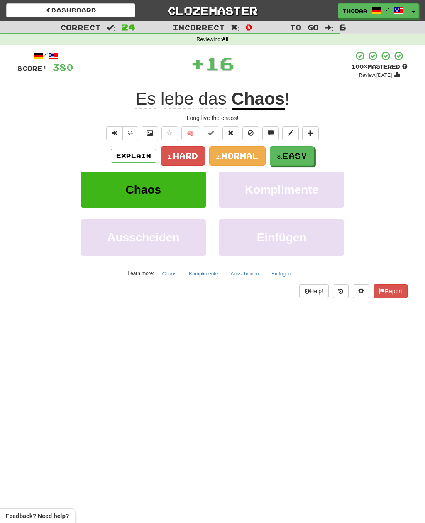
click at [304, 163] on button "3. Easy" at bounding box center [292, 156] width 44 height 20
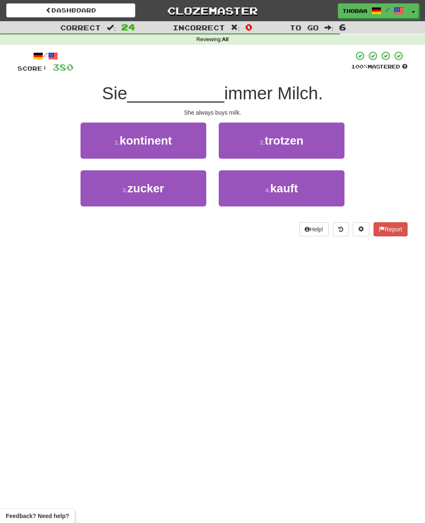
click at [318, 186] on button "4 . kauft" at bounding box center [282, 188] width 126 height 36
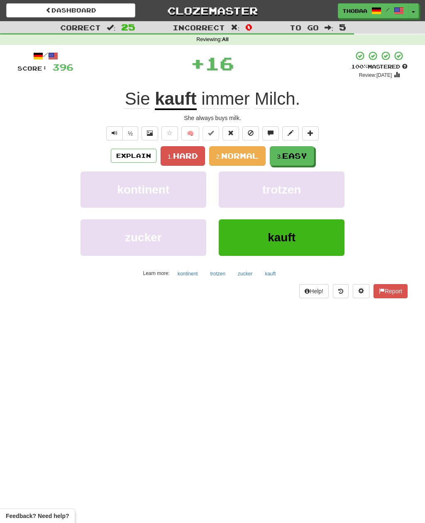
click at [304, 157] on span "Easy" at bounding box center [294, 155] width 25 height 9
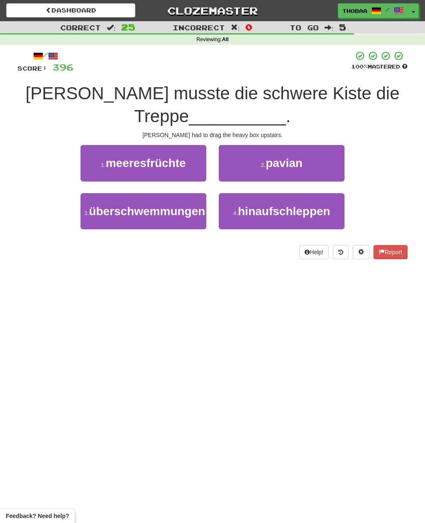
click at [322, 217] on button "4 . hinaufschleppen" at bounding box center [282, 211] width 126 height 36
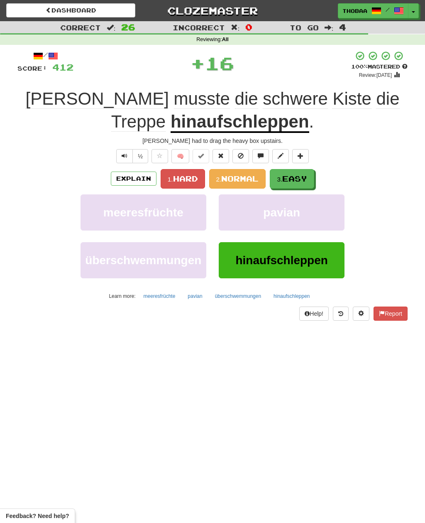
click at [302, 176] on span "Easy" at bounding box center [294, 178] width 25 height 9
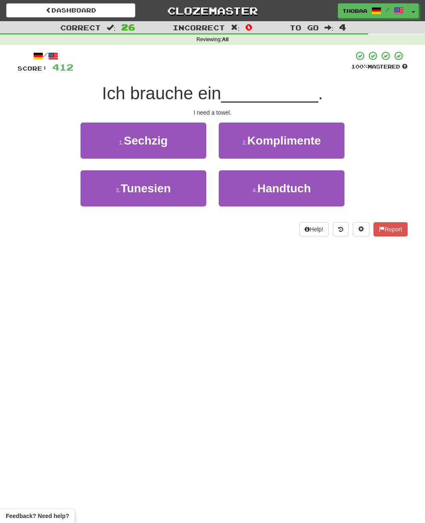
click at [315, 191] on button "4 . Handtuch" at bounding box center [282, 188] width 126 height 36
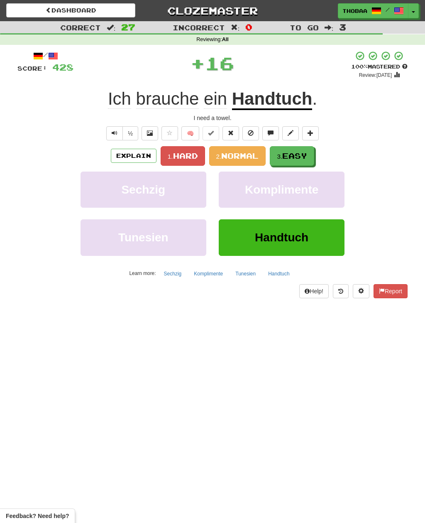
click at [302, 154] on span "Easy" at bounding box center [294, 155] width 25 height 9
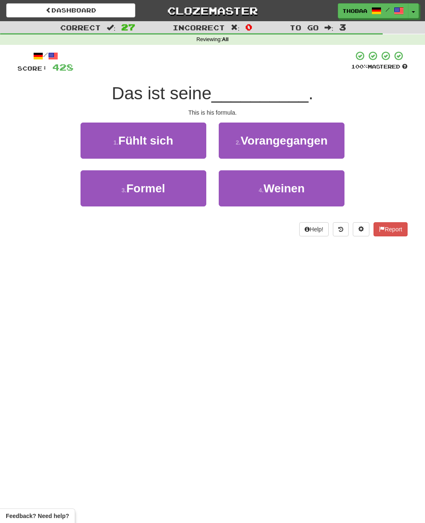
click at [95, 192] on button "3 . Formel" at bounding box center [144, 188] width 126 height 36
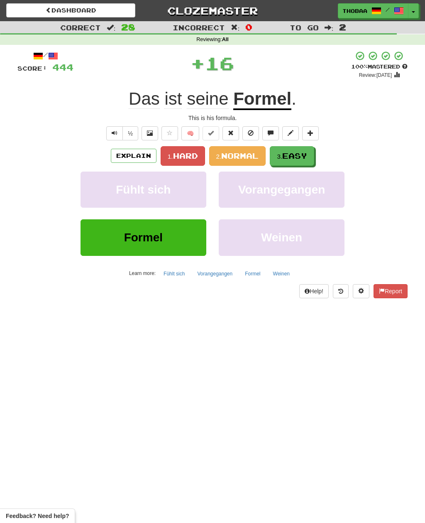
click at [305, 158] on span "Easy" at bounding box center [294, 155] width 25 height 9
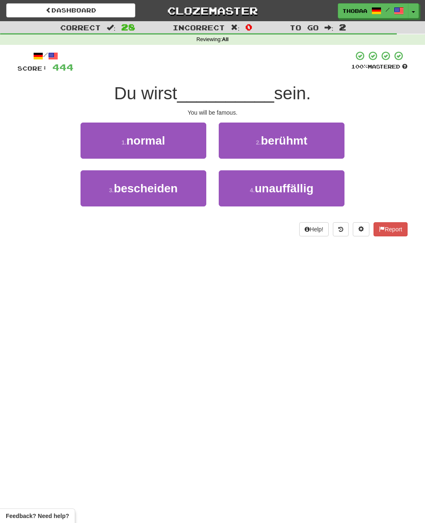
click at [335, 138] on button "2 . berühmt" at bounding box center [282, 140] width 126 height 36
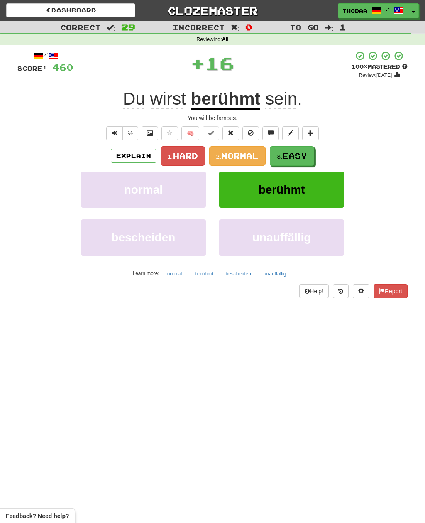
click at [304, 159] on span "Easy" at bounding box center [294, 155] width 25 height 9
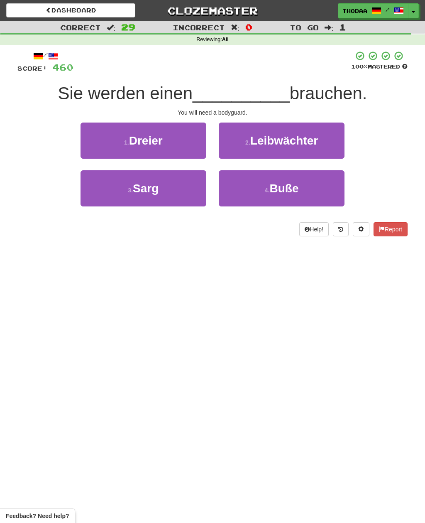
click at [335, 137] on button "2 . Leibwächter" at bounding box center [282, 140] width 126 height 36
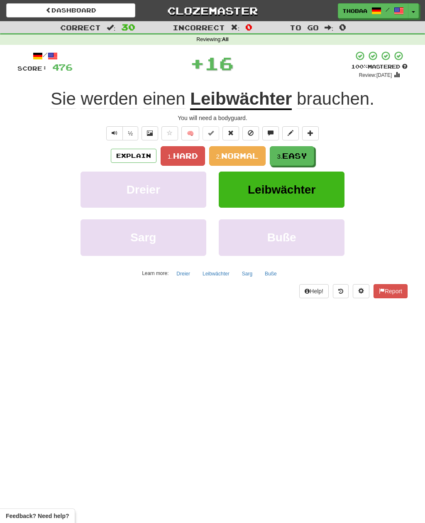
click at [304, 161] on button "3. Easy" at bounding box center [292, 156] width 44 height 20
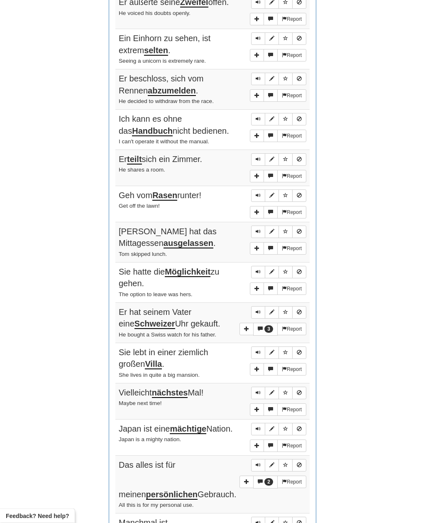
scroll to position [394, 0]
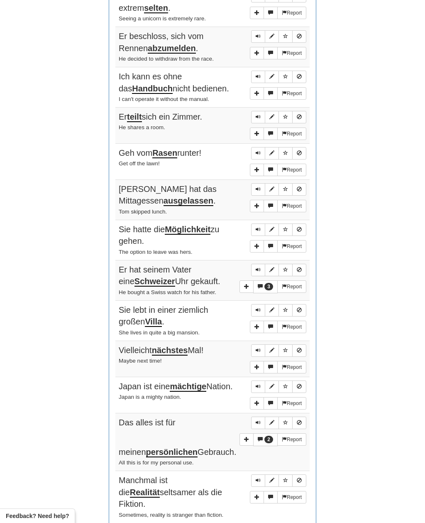
click at [264, 283] on span "3" at bounding box center [268, 286] width 9 height 7
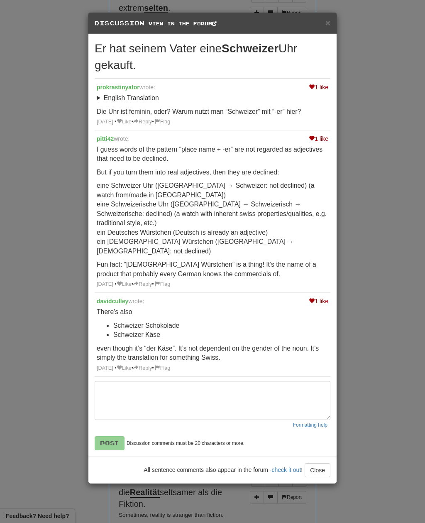
click at [372, 347] on div "× Discussion View in the forum Er hat seinem Vater eine Schweizer Uhr gekauft. …" at bounding box center [212, 261] width 425 height 523
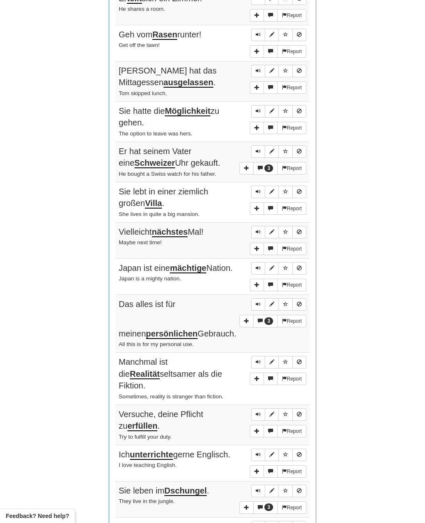
scroll to position [521, 0]
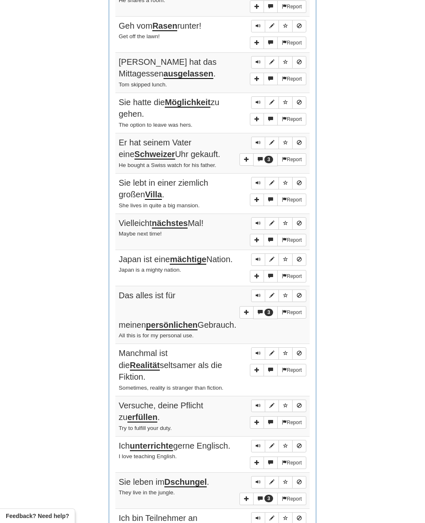
click at [270, 308] on span "3" at bounding box center [268, 311] width 9 height 7
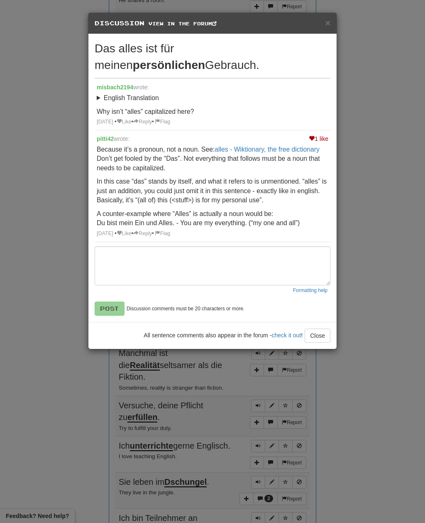
click at [379, 256] on div "× Discussion View in the forum Das alles ist für meinen persönlichen Gebrauch. …" at bounding box center [212, 261] width 425 height 523
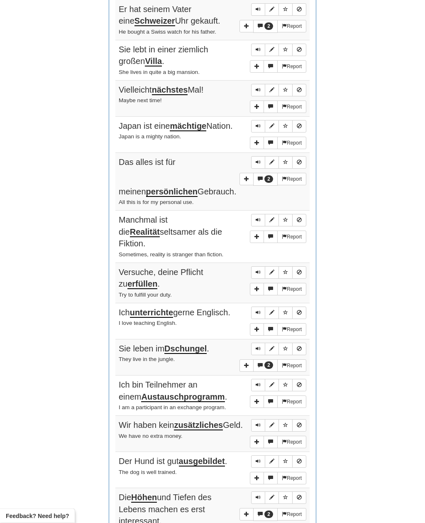
scroll to position [671, 0]
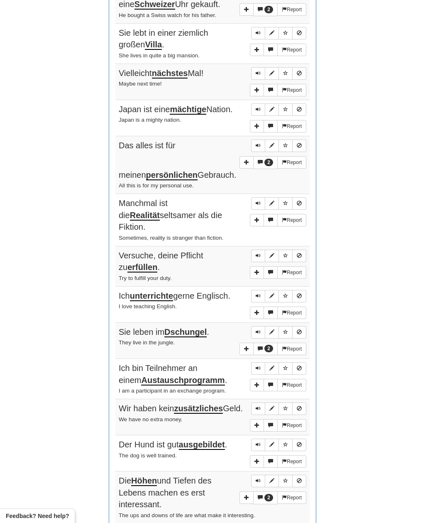
click at [263, 342] on button "2" at bounding box center [265, 348] width 24 height 13
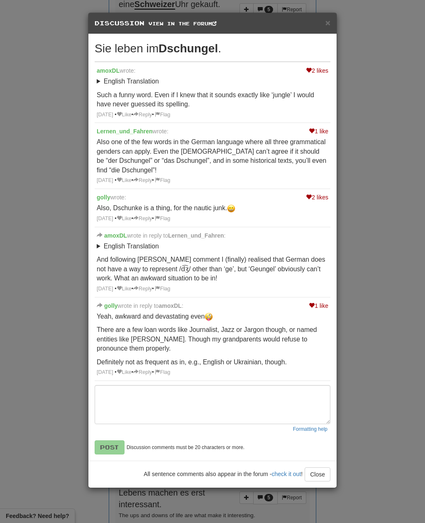
click at [382, 241] on div "× Discussion View in the forum Sie leben im Dschungel . 2 likes amoxDL wrote: E…" at bounding box center [212, 261] width 425 height 523
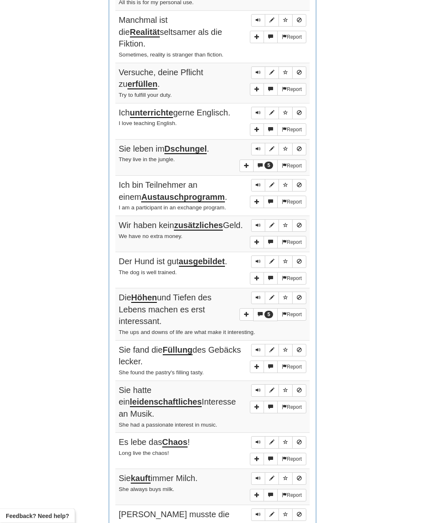
click at [264, 311] on span "5" at bounding box center [268, 314] width 9 height 7
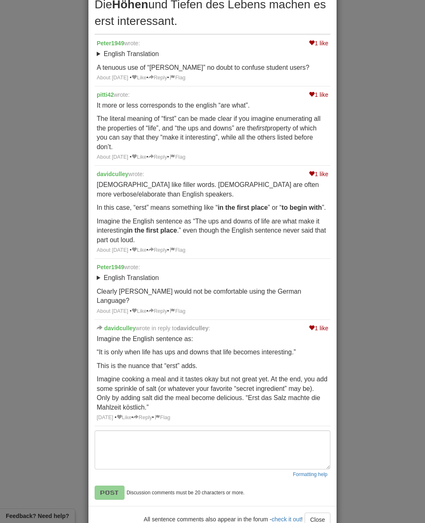
scroll to position [844, 0]
click at [379, 268] on div "× Discussion View in the forum Die Höhen und Tiefen des Lebens machen es erst i…" at bounding box center [212, 261] width 425 height 523
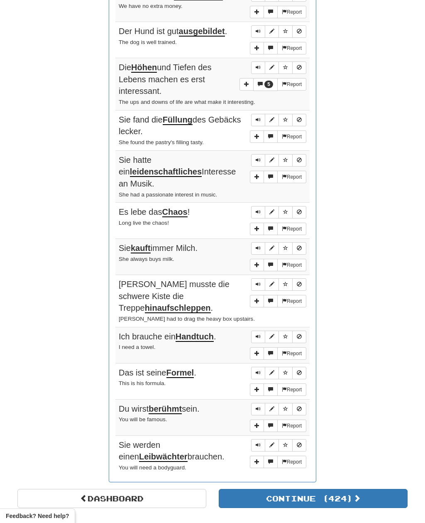
scroll to position [1087, 0]
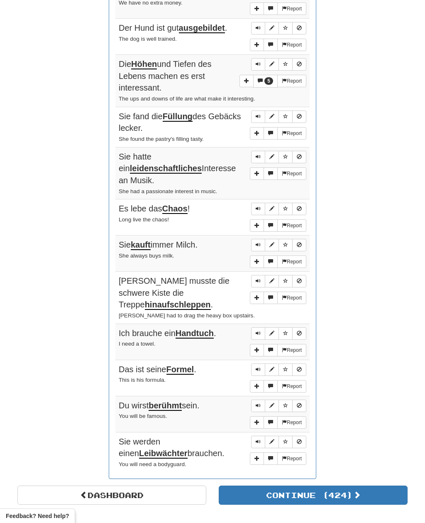
click at [71, 485] on link "Dashboard" at bounding box center [111, 494] width 189 height 19
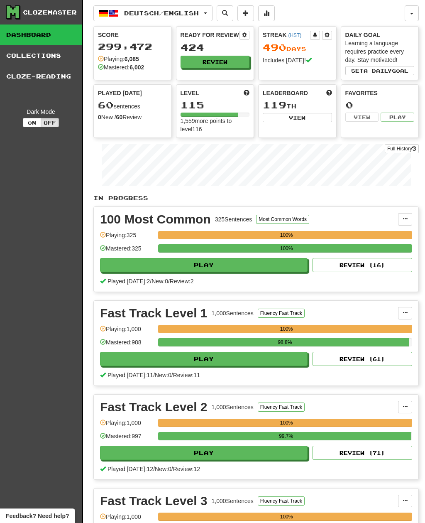
click at [208, 13] on button "Deutsch / English" at bounding box center [152, 13] width 119 height 16
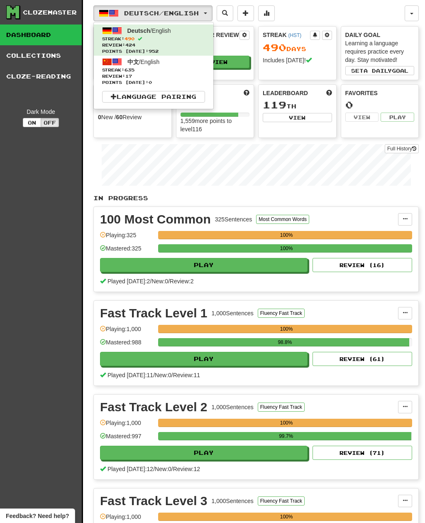
click at [180, 67] on span "Streak: 635" at bounding box center [153, 70] width 103 height 6
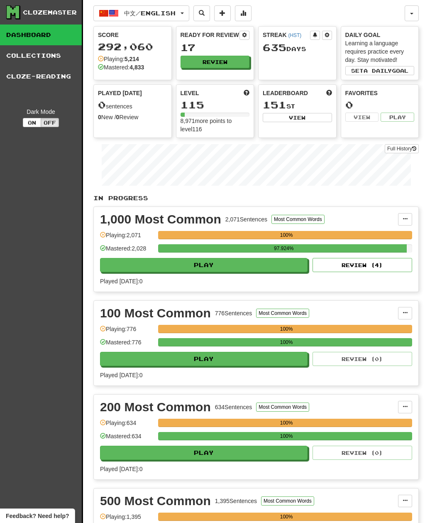
click at [232, 65] on button "Review" at bounding box center [215, 62] width 69 height 12
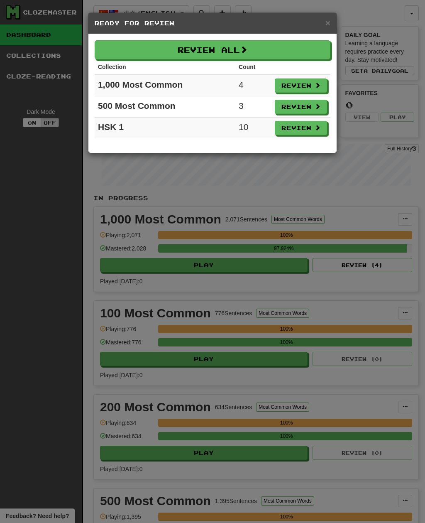
click at [241, 45] on button "Review All" at bounding box center [213, 49] width 236 height 19
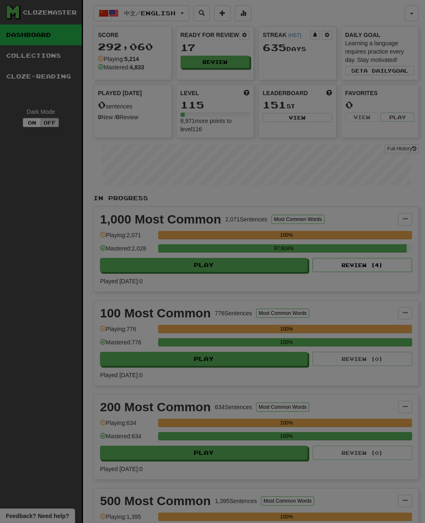
select select "**"
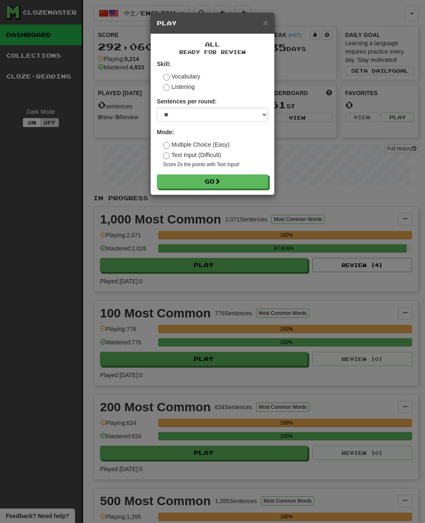
click at [247, 181] on button "Go" at bounding box center [212, 181] width 111 height 14
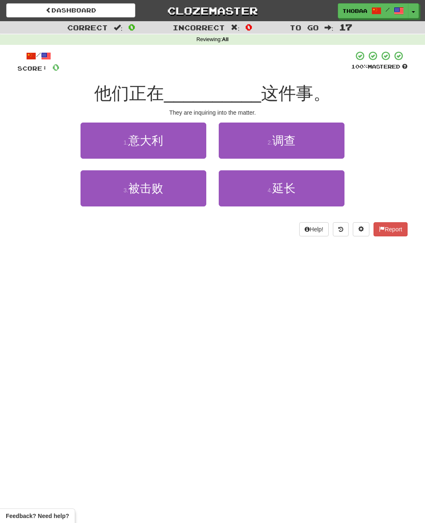
click at [328, 137] on button "2 . 调查" at bounding box center [282, 140] width 126 height 36
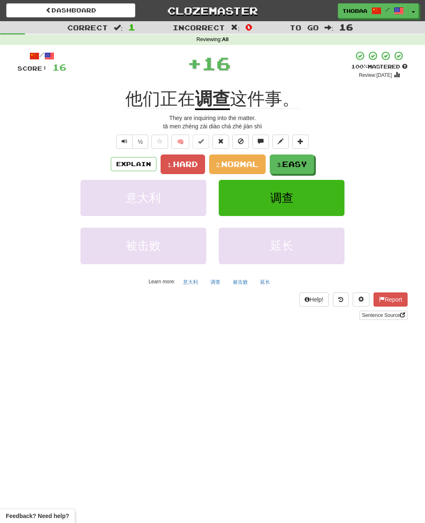
click at [181, 161] on span "Hard" at bounding box center [185, 163] width 25 height 9
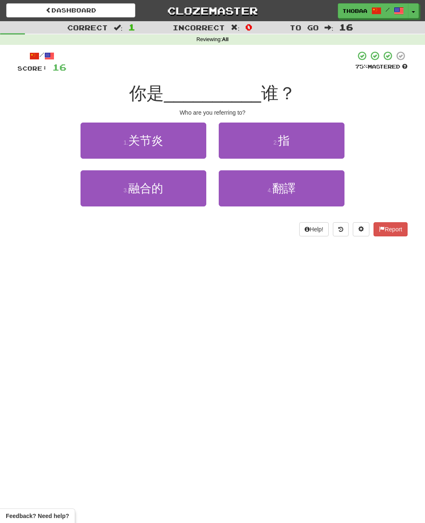
click at [335, 150] on button "2 . 指" at bounding box center [282, 140] width 126 height 36
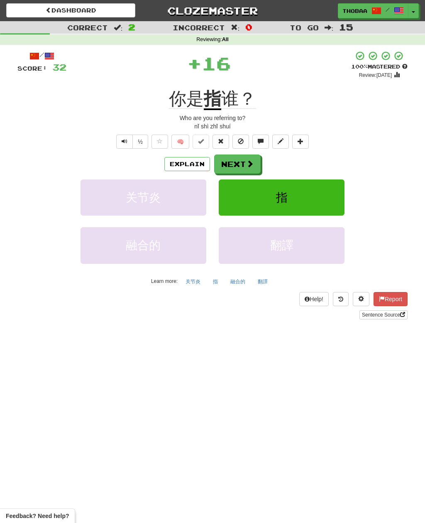
click at [329, 199] on button "指" at bounding box center [282, 197] width 126 height 36
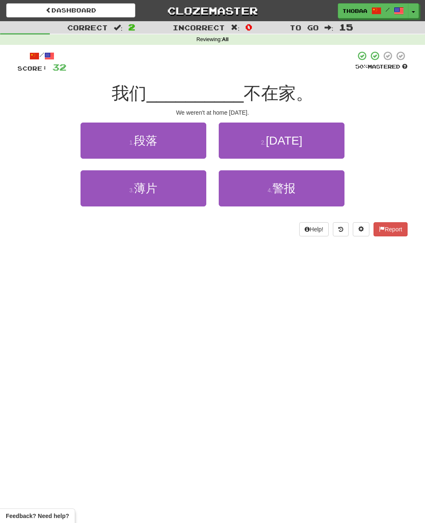
click at [330, 143] on button "2 . [DATE]" at bounding box center [282, 140] width 126 height 36
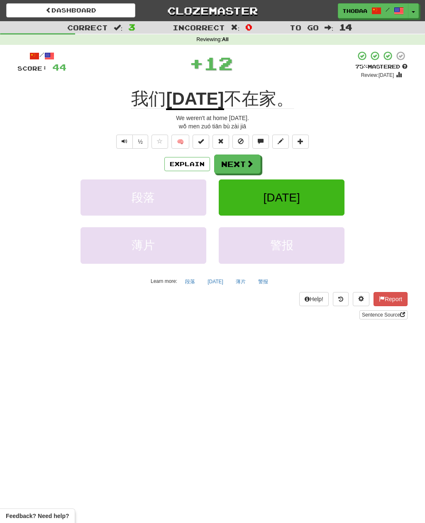
click at [334, 196] on button "[DATE]" at bounding box center [282, 197] width 126 height 36
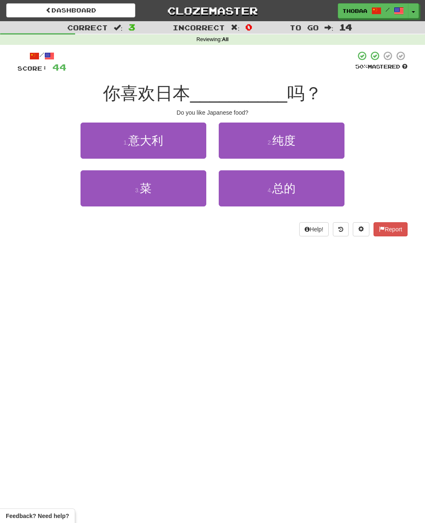
click at [86, 204] on button "3 . 菜" at bounding box center [144, 188] width 126 height 36
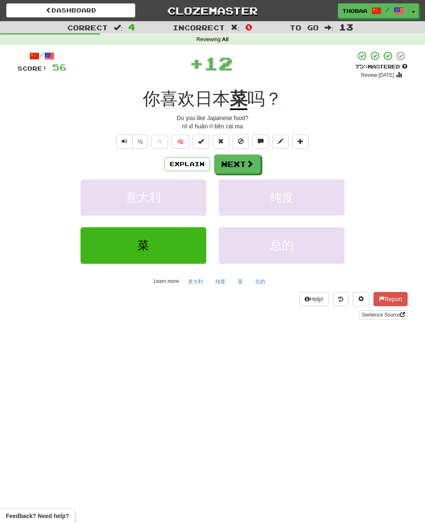
click at [328, 198] on button "纯度" at bounding box center [282, 197] width 126 height 36
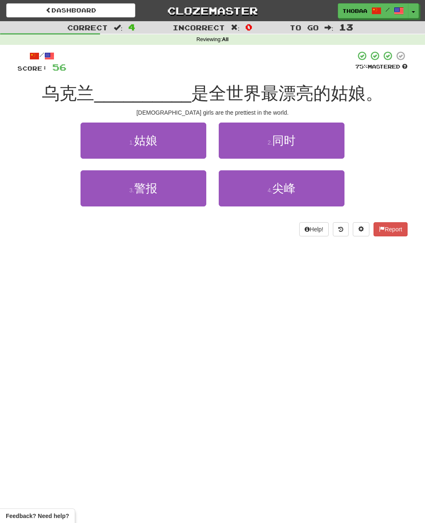
click at [93, 143] on button "1 . 姑娘" at bounding box center [144, 140] width 126 height 36
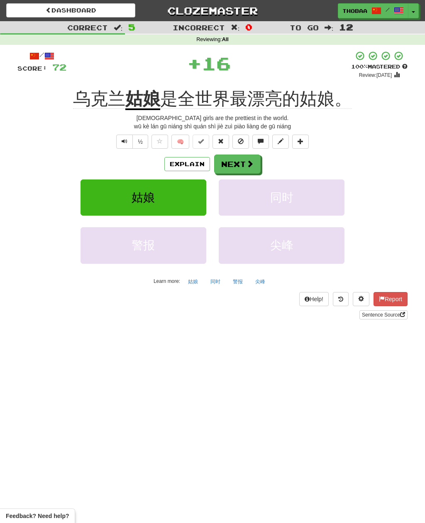
click at [300, 214] on button "同时" at bounding box center [282, 197] width 126 height 36
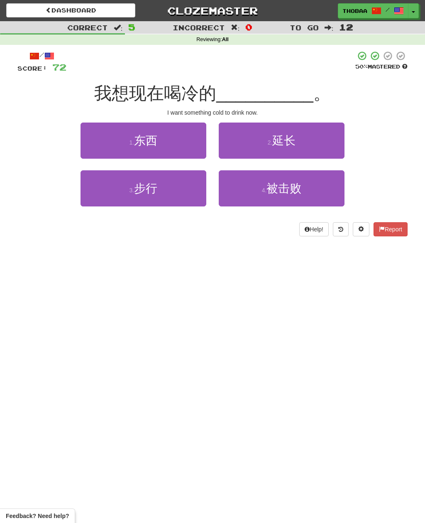
click at [95, 140] on button "1 . 东西" at bounding box center [144, 140] width 126 height 36
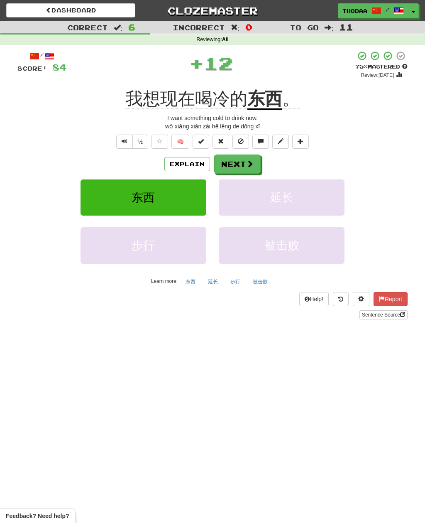
click at [315, 197] on button "延长" at bounding box center [282, 197] width 126 height 36
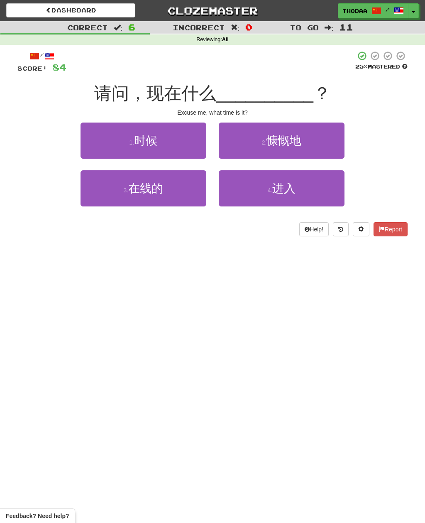
click at [95, 140] on button "1 . 时候" at bounding box center [144, 140] width 126 height 36
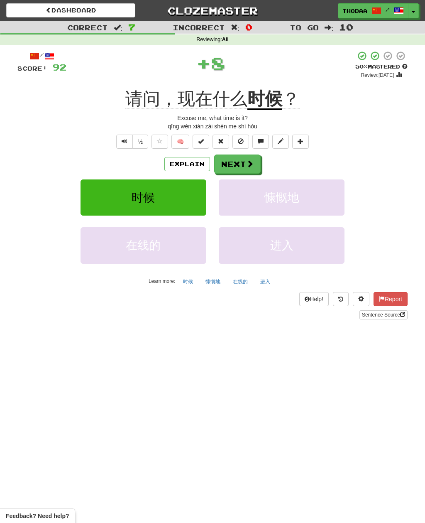
click at [312, 184] on button "慷慨地" at bounding box center [282, 197] width 126 height 36
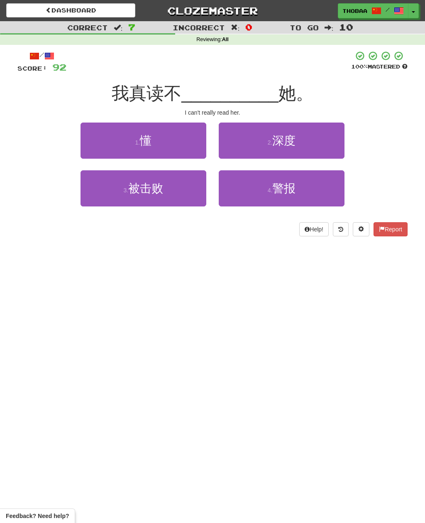
click at [93, 138] on button "1 . 懂" at bounding box center [144, 140] width 126 height 36
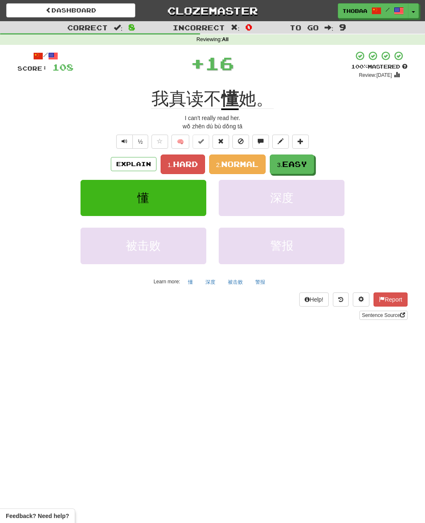
click at [243, 168] on button "2. Normal" at bounding box center [237, 164] width 57 height 20
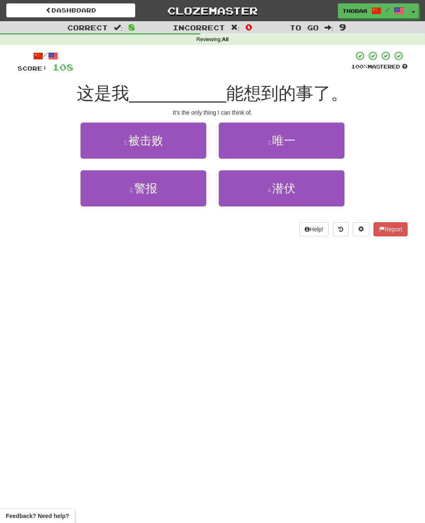
click at [335, 144] on button "2 . 唯一" at bounding box center [282, 140] width 126 height 36
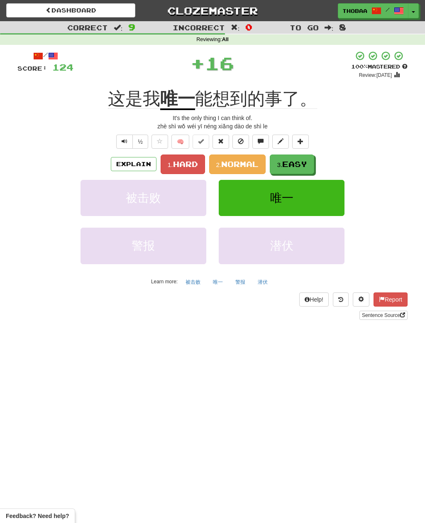
click at [184, 167] on button "1. Hard" at bounding box center [183, 164] width 44 height 20
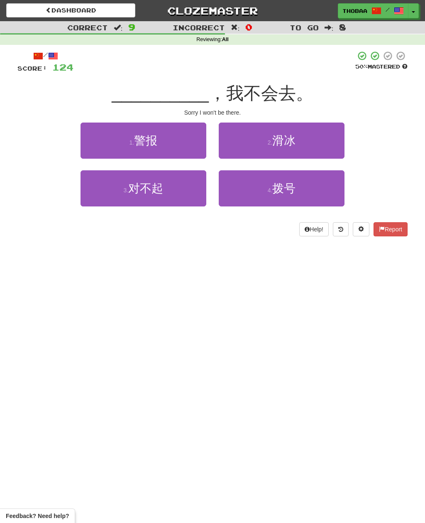
click at [100, 201] on button "3 . 对不起" at bounding box center [144, 188] width 126 height 36
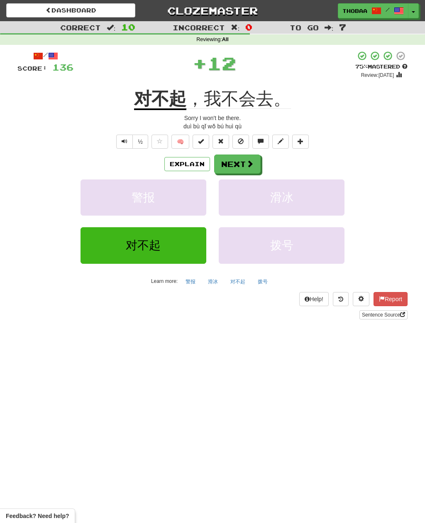
click at [311, 211] on button "滑冰" at bounding box center [282, 197] width 126 height 36
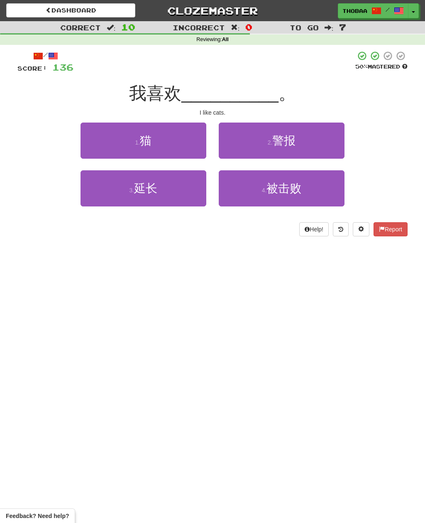
click at [93, 145] on button "1 . 猫" at bounding box center [144, 140] width 126 height 36
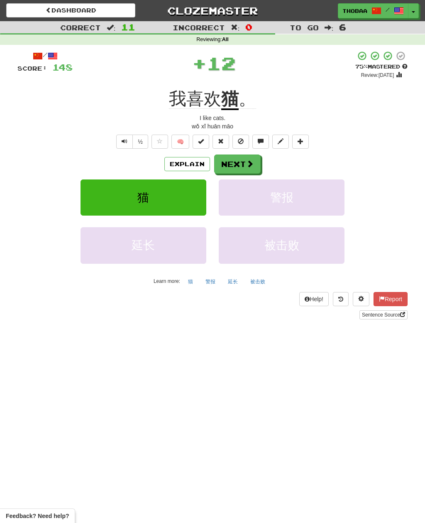
click at [321, 202] on button "警报" at bounding box center [282, 197] width 126 height 36
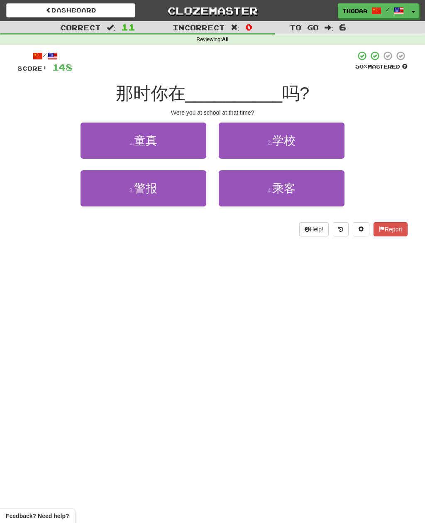
click at [336, 145] on button "2 . 学校" at bounding box center [282, 140] width 126 height 36
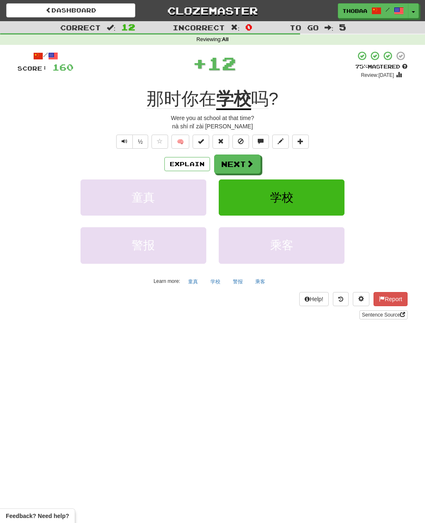
click at [325, 209] on button "学校" at bounding box center [282, 197] width 126 height 36
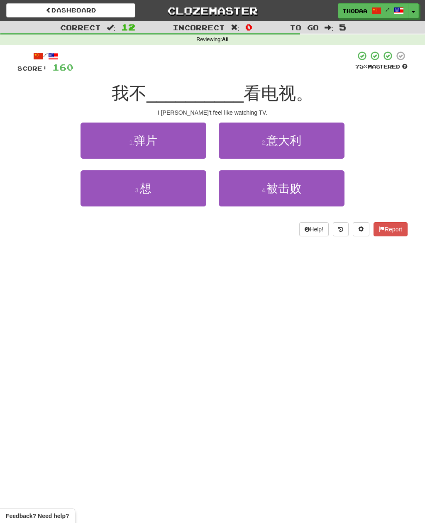
click at [102, 201] on button "3 . 想" at bounding box center [144, 188] width 126 height 36
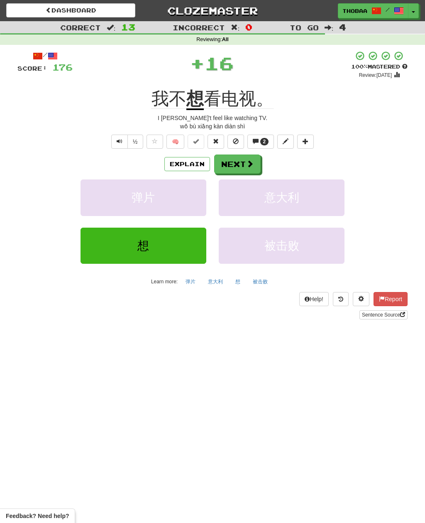
click at [324, 196] on button "意大利" at bounding box center [282, 197] width 126 height 36
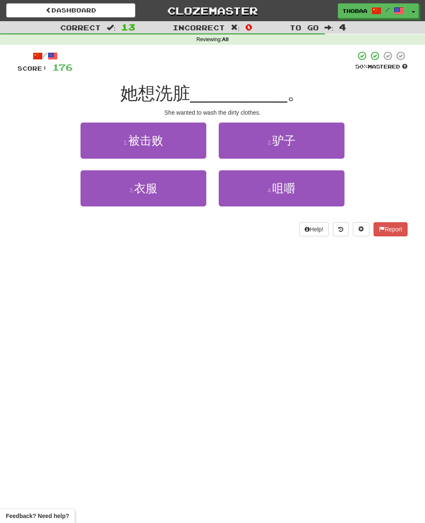
click at [103, 184] on button "3 . 衣服" at bounding box center [144, 188] width 126 height 36
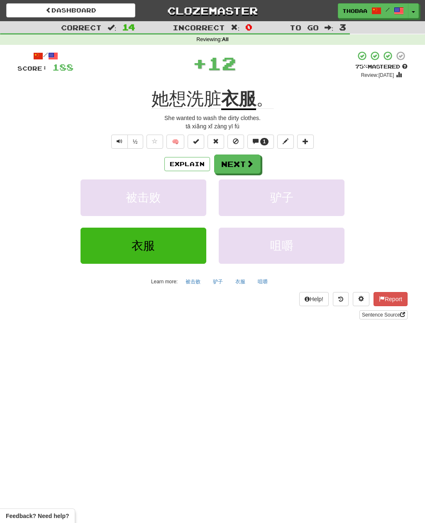
click at [331, 203] on button "驴子" at bounding box center [282, 197] width 126 height 36
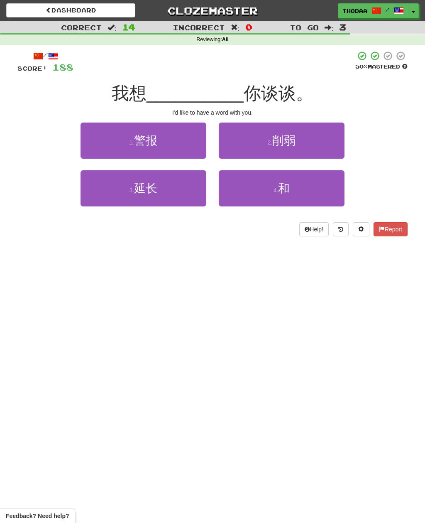
click at [331, 195] on button "4 . 和" at bounding box center [282, 188] width 126 height 36
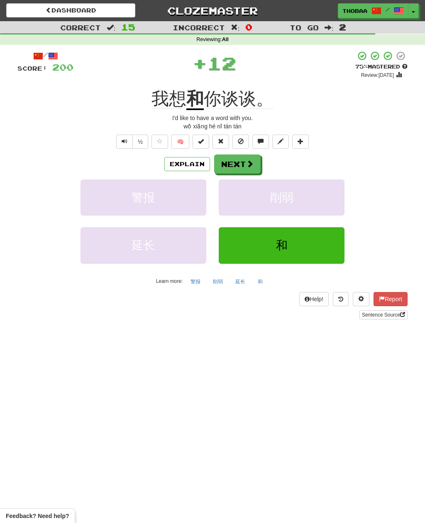
click at [331, 194] on button "削弱" at bounding box center [282, 197] width 126 height 36
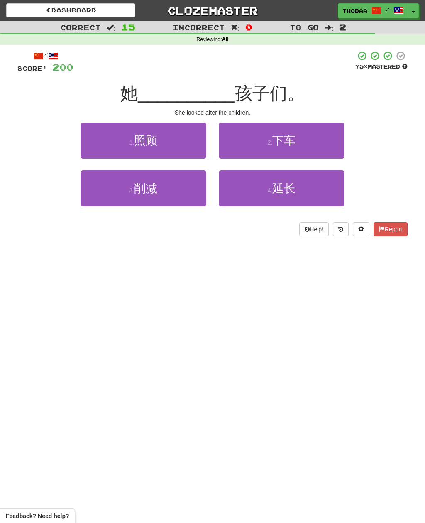
click at [101, 137] on button "1 . 照顾" at bounding box center [144, 140] width 126 height 36
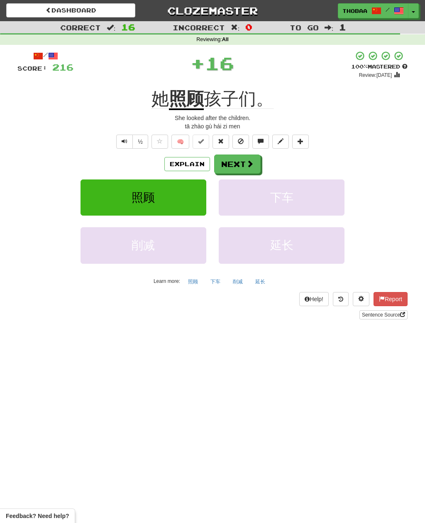
click at [336, 197] on button "下车" at bounding box center [282, 197] width 126 height 36
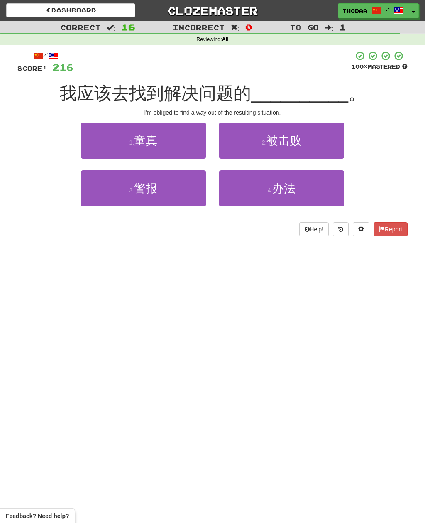
click at [326, 197] on button "4 . 办法" at bounding box center [282, 188] width 126 height 36
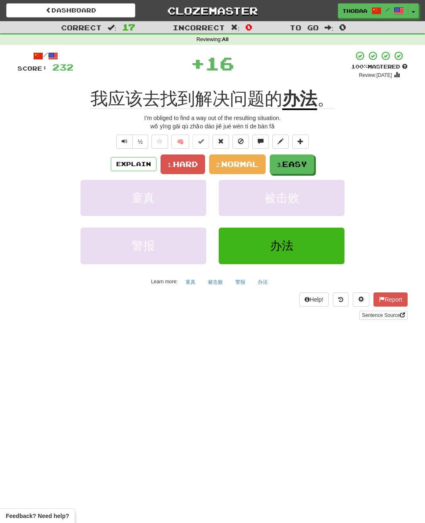
click at [325, 197] on button "被击败" at bounding box center [282, 198] width 126 height 36
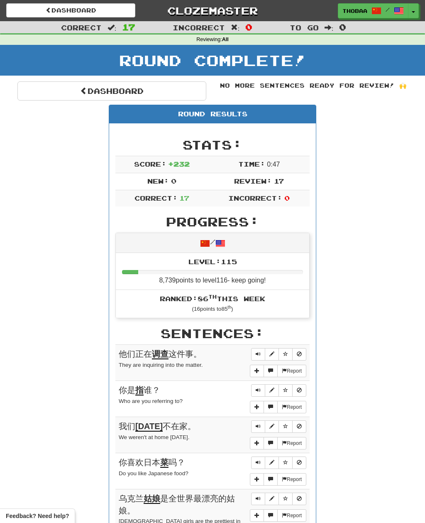
click at [70, 93] on link "Dashboard" at bounding box center [111, 90] width 189 height 19
